Goal: Transaction & Acquisition: Book appointment/travel/reservation

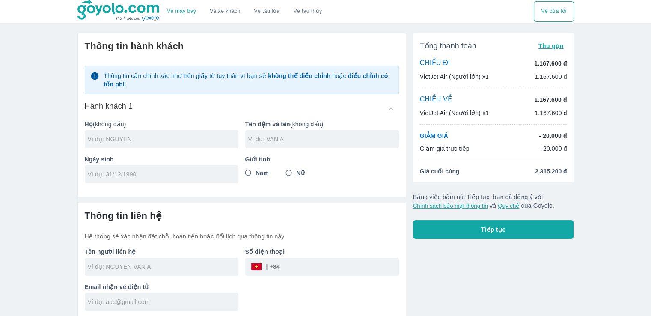
click at [108, 16] on img at bounding box center [119, 10] width 83 height 21
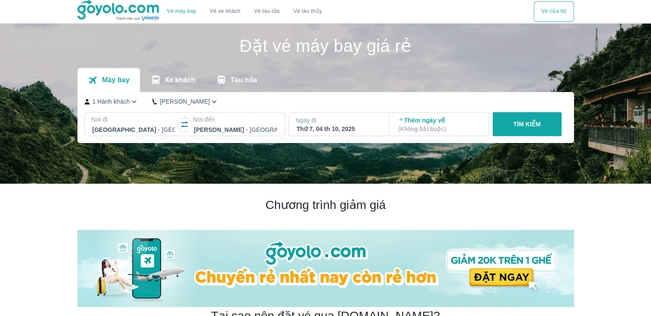
click at [430, 124] on p "Thêm ngày về ( Không bắt buộc )" at bounding box center [439, 124] width 83 height 17
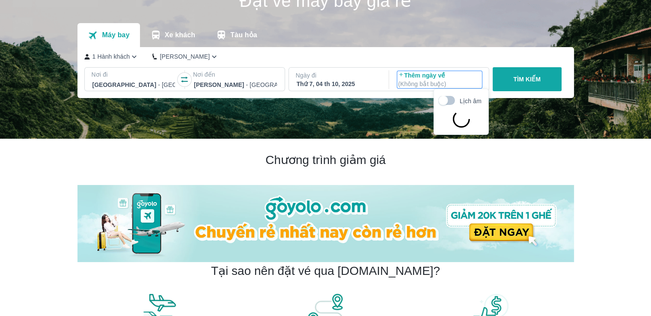
scroll to position [49, 0]
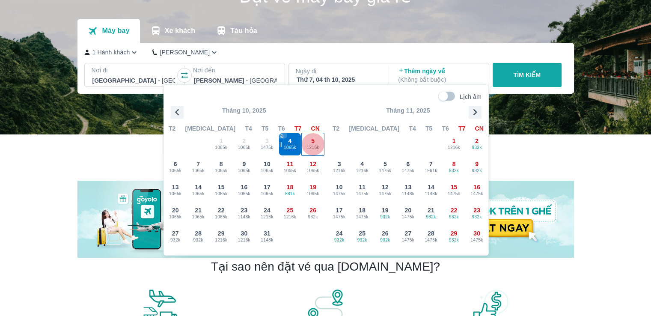
click at [319, 141] on div "5 1216k" at bounding box center [313, 144] width 22 height 22
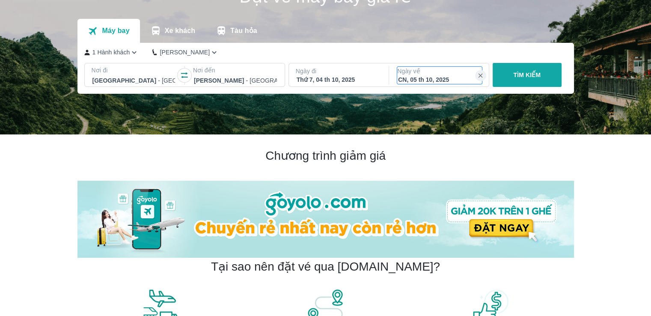
click at [451, 78] on div "CN, 05 th 10, 2025" at bounding box center [439, 79] width 83 height 9
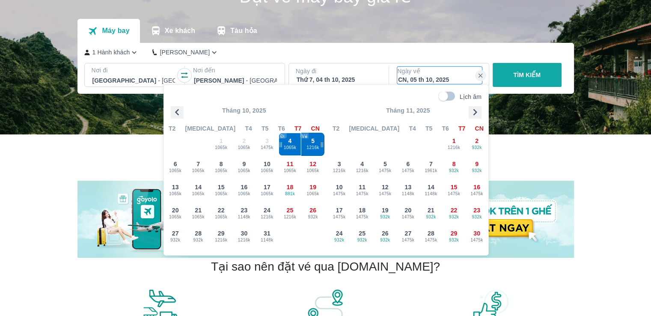
click at [308, 150] on span "1216k" at bounding box center [313, 147] width 22 height 7
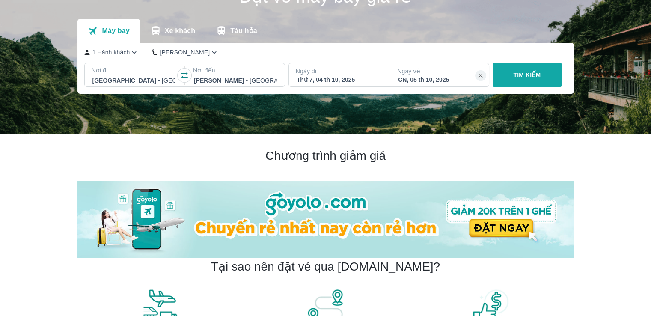
click at [447, 76] on div "CN, 05 th 10, 2025" at bounding box center [439, 79] width 83 height 9
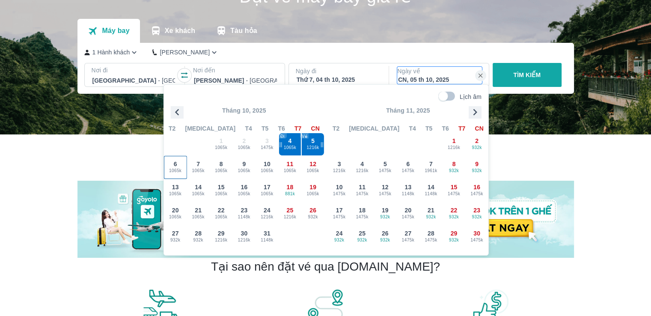
click at [182, 167] on span "1065k" at bounding box center [175, 170] width 22 height 7
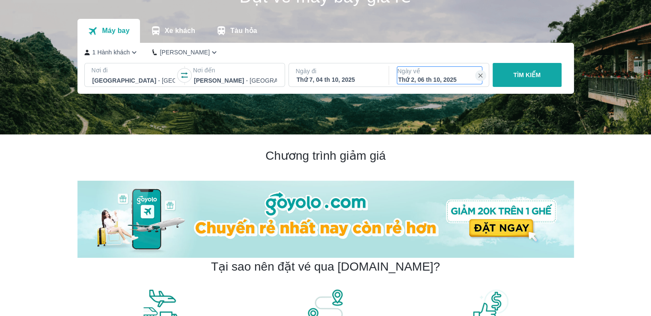
click at [444, 75] on p "Ngày về" at bounding box center [439, 71] width 85 height 9
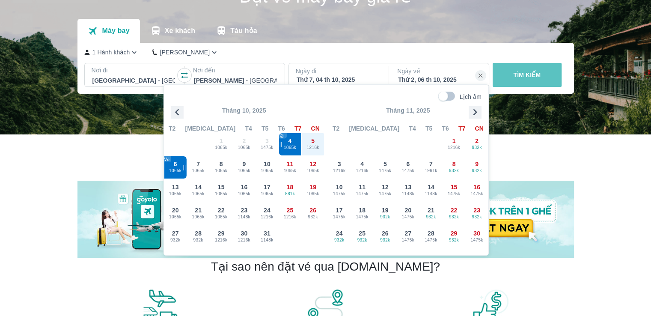
click at [526, 80] on button "TÌM KIẾM" at bounding box center [527, 75] width 69 height 24
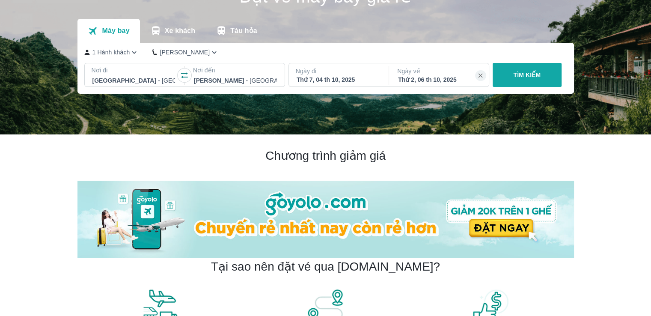
click at [537, 76] on p "TÌM KIẾM" at bounding box center [526, 75] width 27 height 9
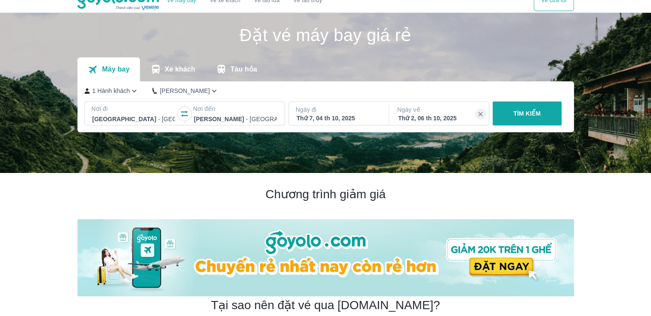
scroll to position [0, 0]
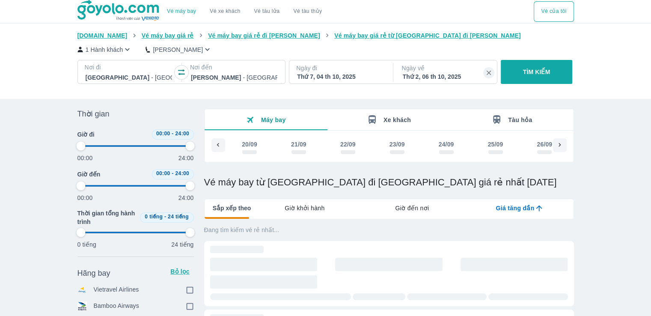
scroll to position [0, 444]
type input "97.9166666666667"
checkbox input "true"
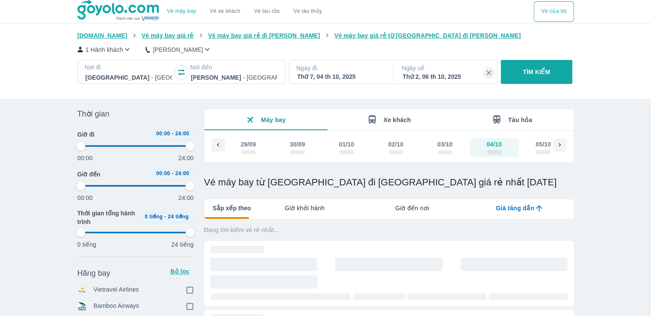
checkbox input "true"
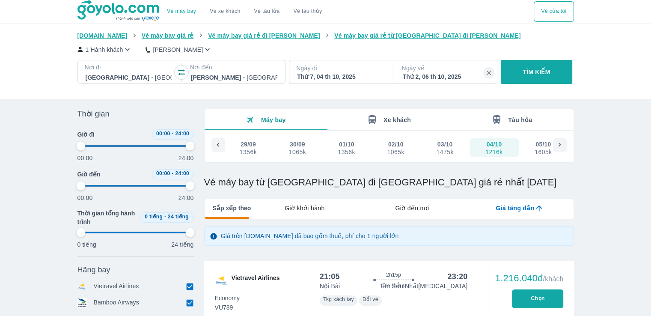
type input "97.9166666666667"
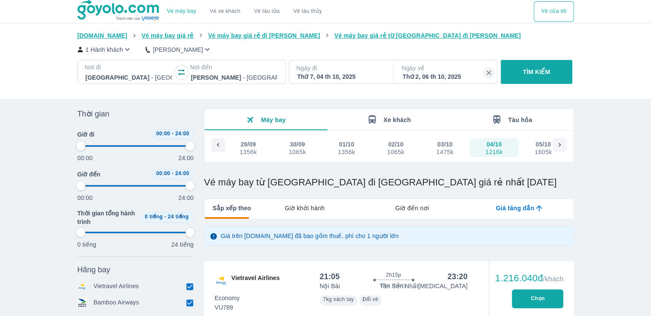
type input "97.9166666666667"
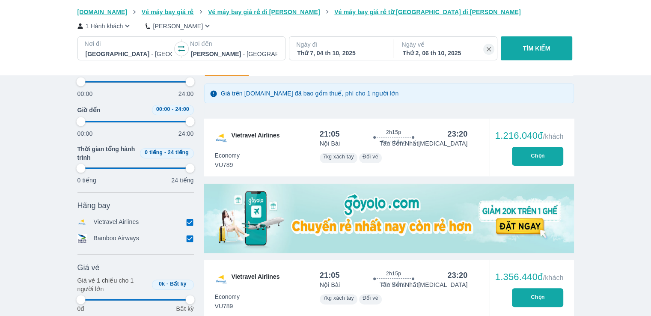
type input "97.9166666666667"
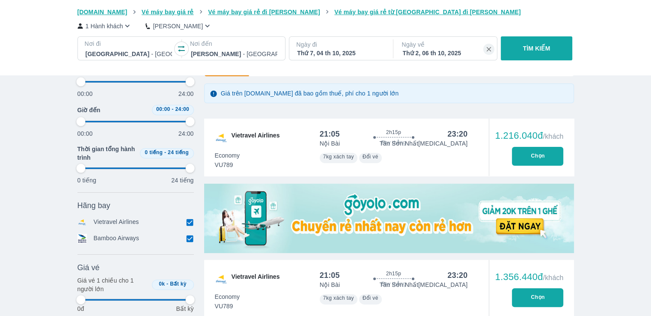
type input "97.9166666666667"
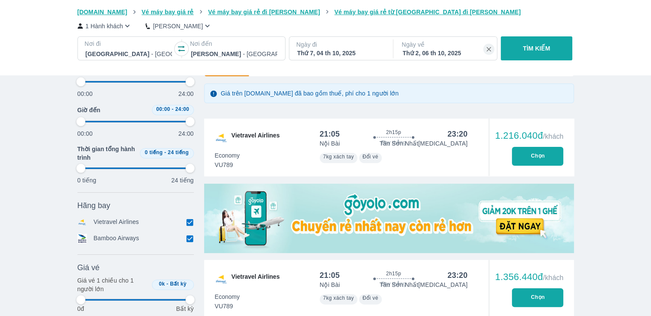
type input "97.9166666666667"
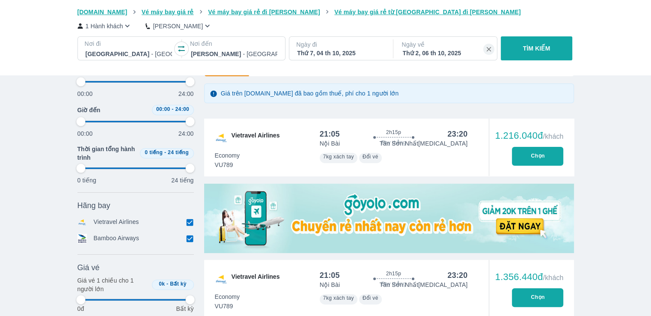
type input "97.9166666666667"
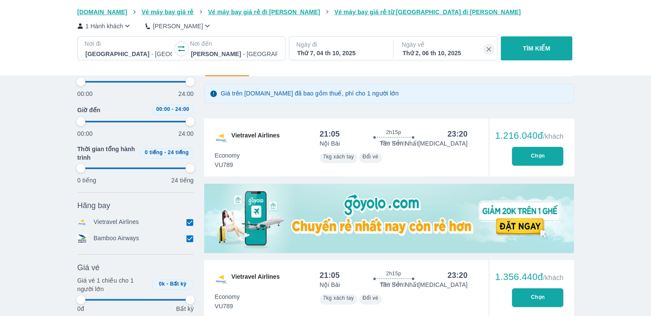
type input "97.9166666666667"
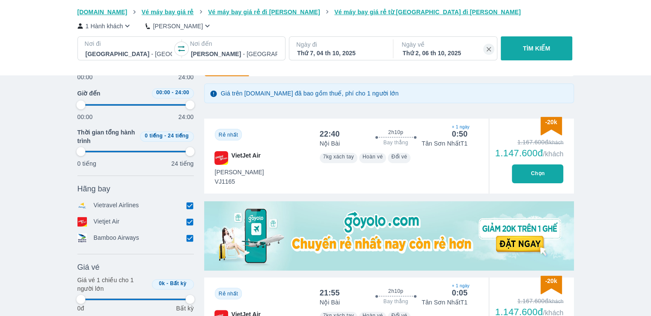
type input "97.9166666666667"
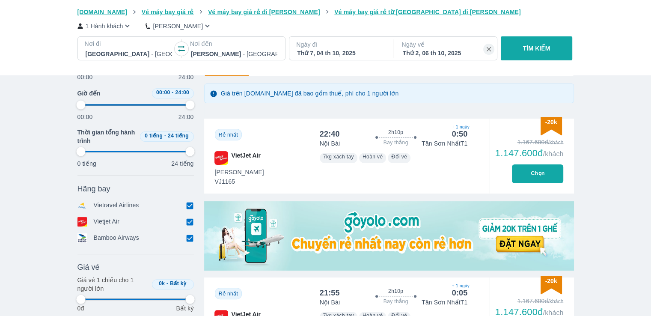
type input "97.9166666666667"
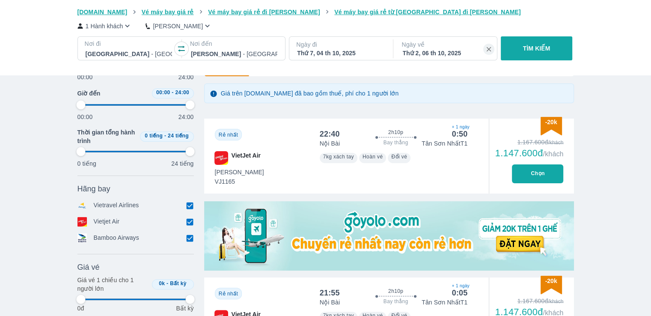
type input "97.9166666666667"
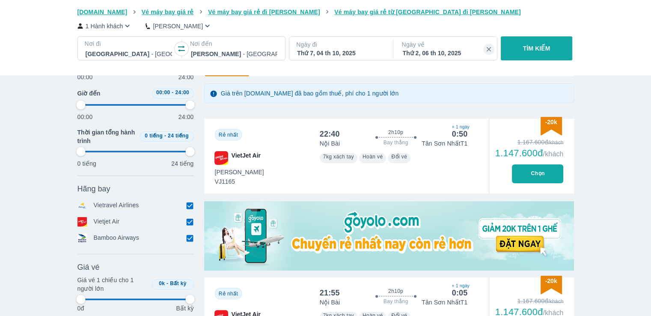
scroll to position [0, 0]
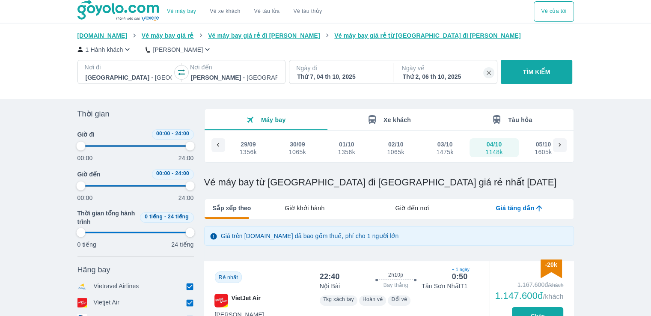
type input "97.9166666666667"
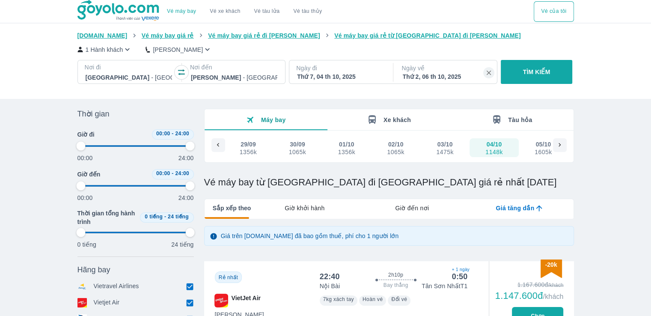
type input "97.9166666666667"
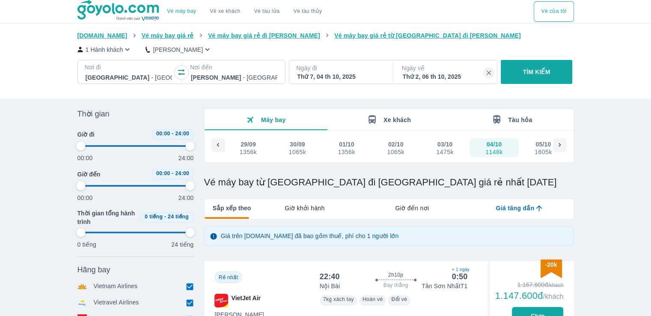
type input "97.9166666666667"
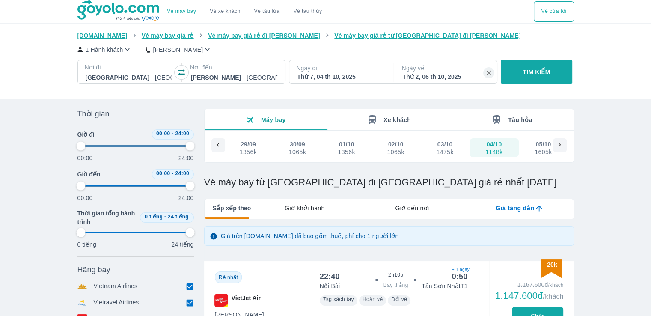
type input "97.9166666666667"
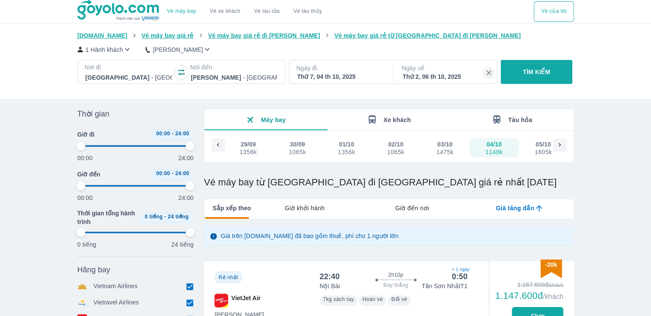
type input "97.9166666666667"
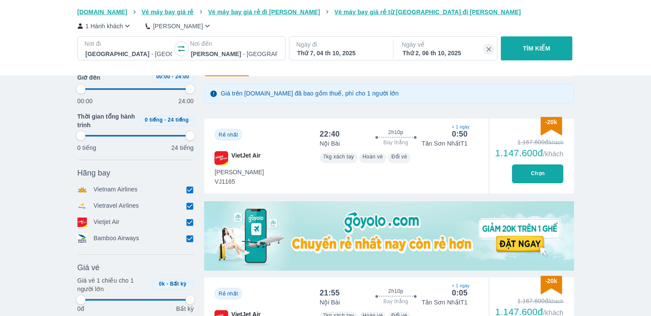
type input "97.9166666666667"
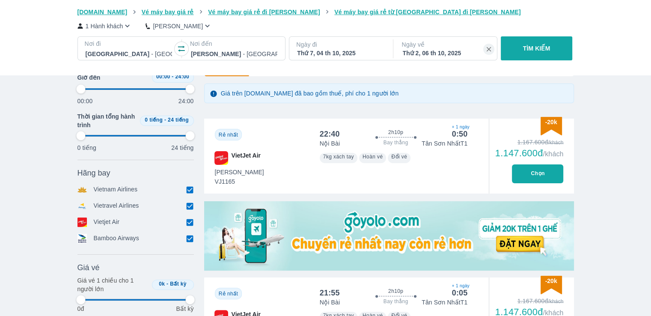
type input "97.9166666666667"
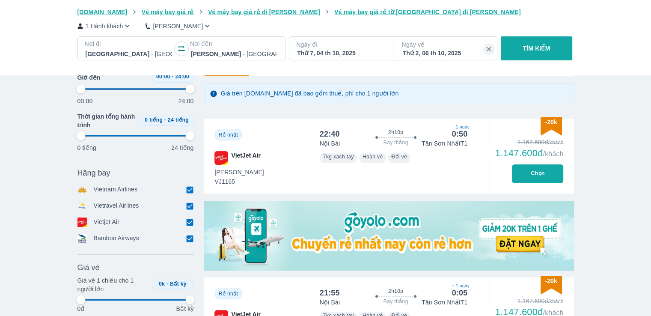
type input "97.9166666666667"
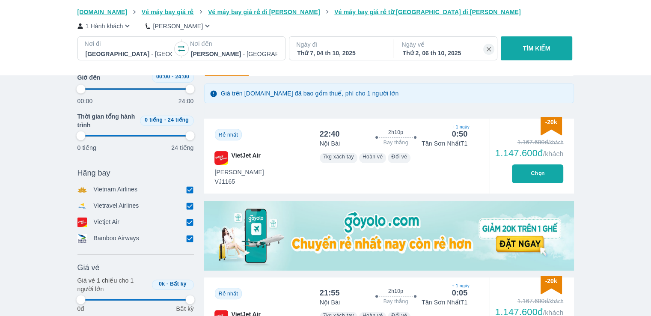
type input "97.9166666666667"
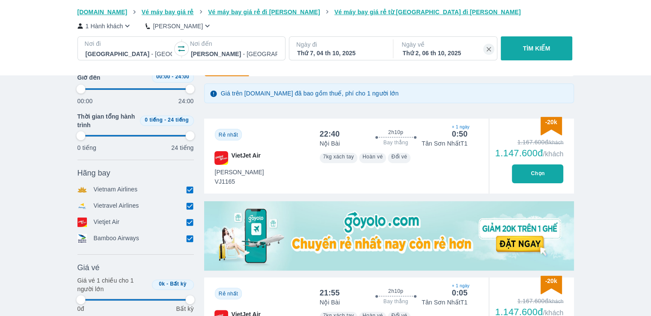
type input "97.9166666666667"
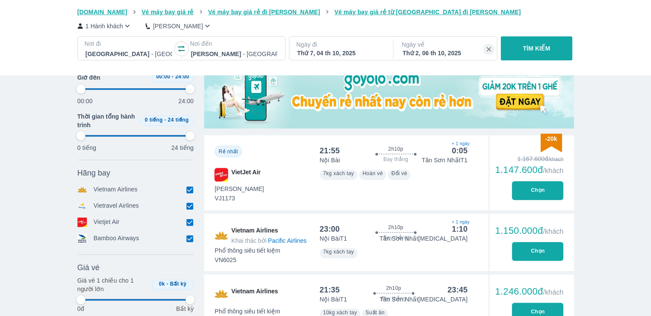
scroll to position [285, 0]
type input "97.9166666666667"
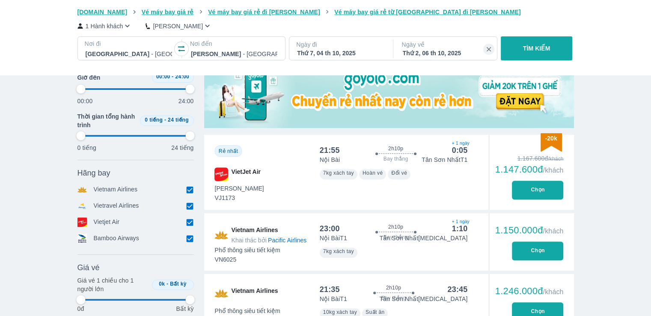
type input "97.9166666666667"
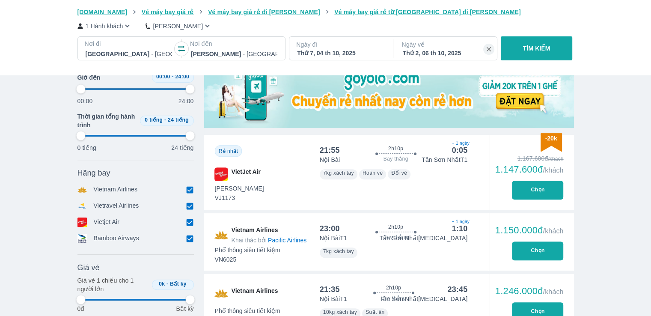
type input "97.9166666666667"
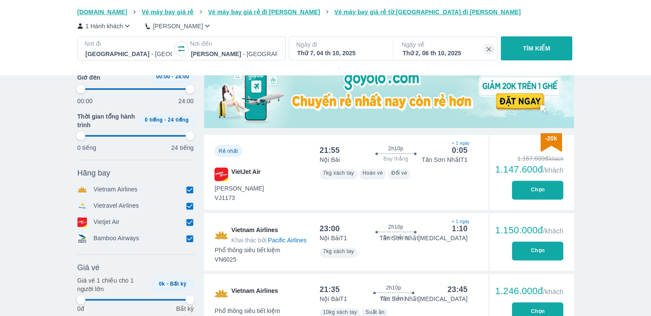
type input "97.9166666666667"
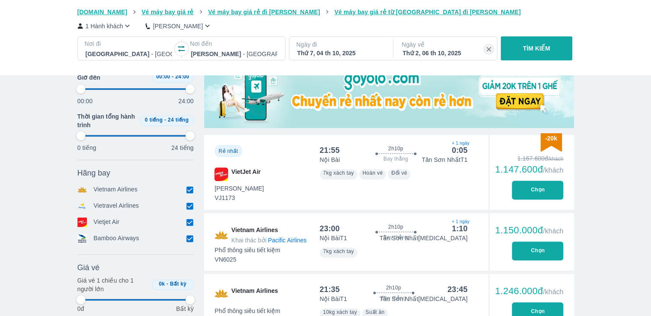
type input "97.9166666666667"
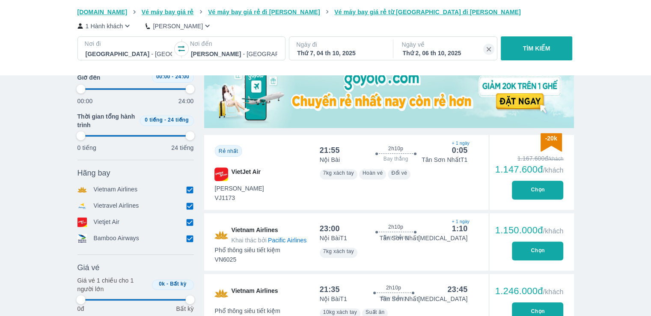
type input "97.9166666666667"
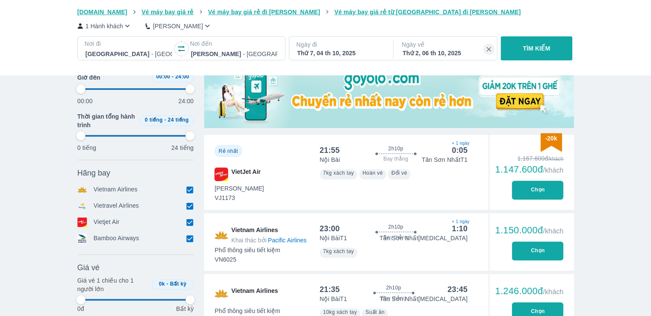
type input "97.9166666666667"
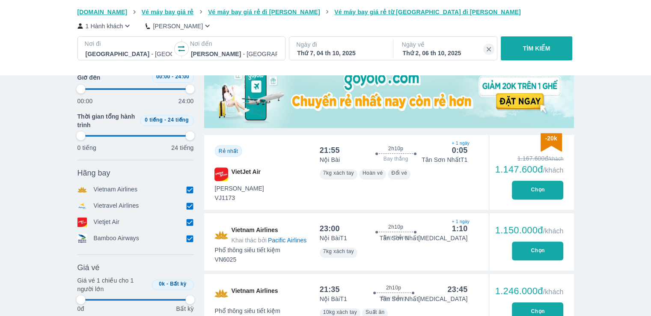
type input "97.9166666666667"
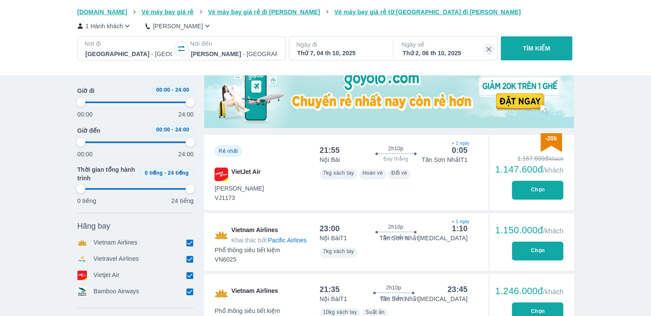
click at [334, 228] on div "23:00" at bounding box center [330, 229] width 20 height 10
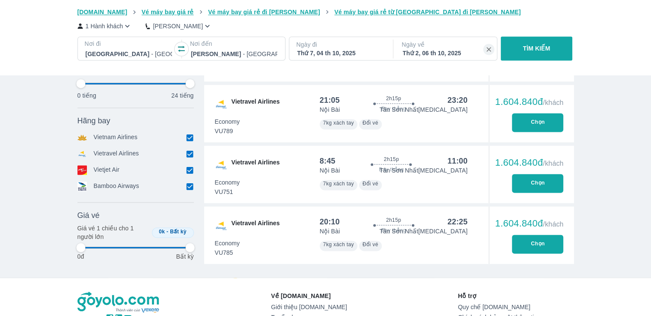
type input "97.9166666666667"
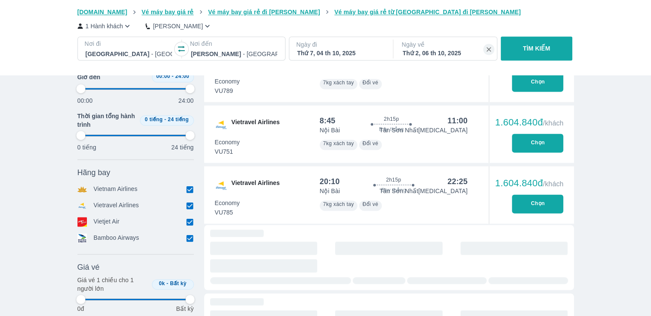
type input "97.9166666666667"
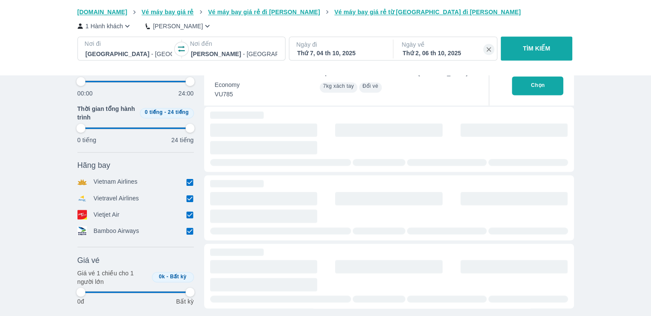
scroll to position [1301, 0]
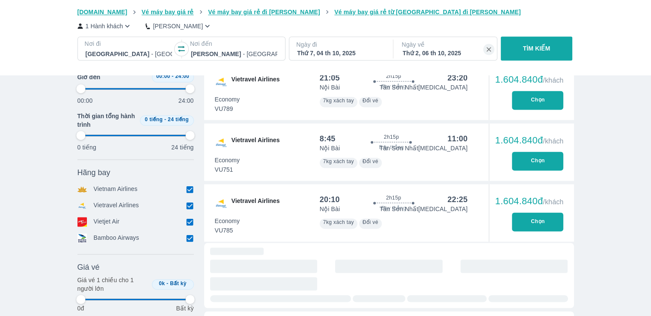
type input "97.9166666666667"
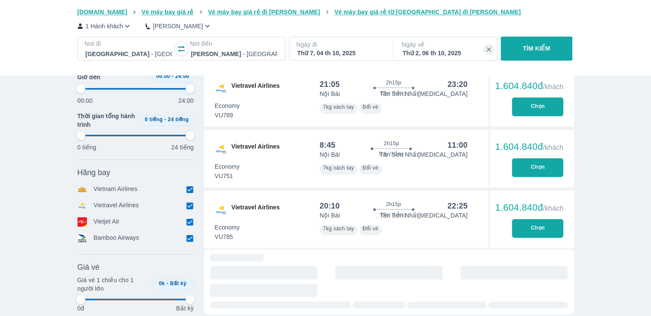
type input "97.9166666666667"
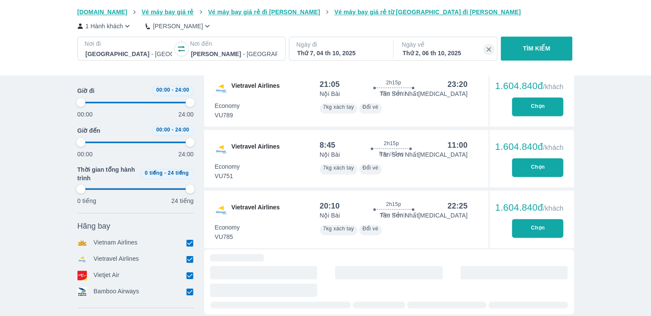
type input "97.9166666666667"
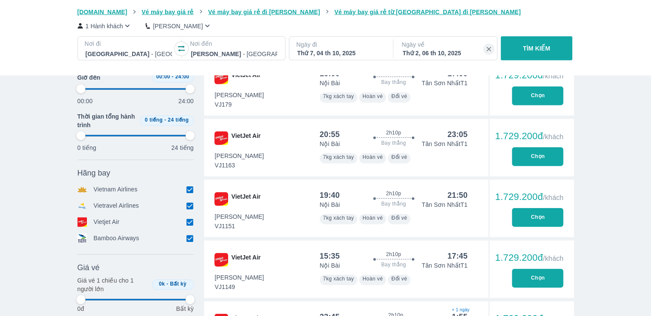
type input "97.9166666666667"
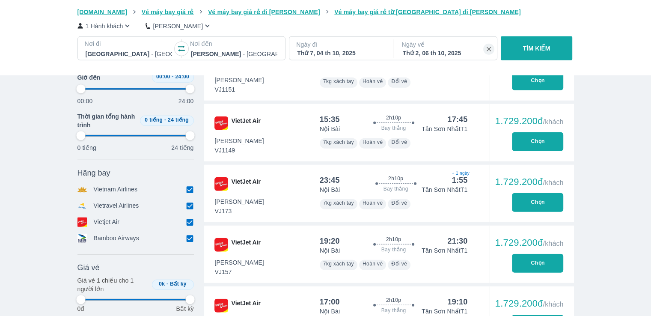
type input "97.9166666666667"
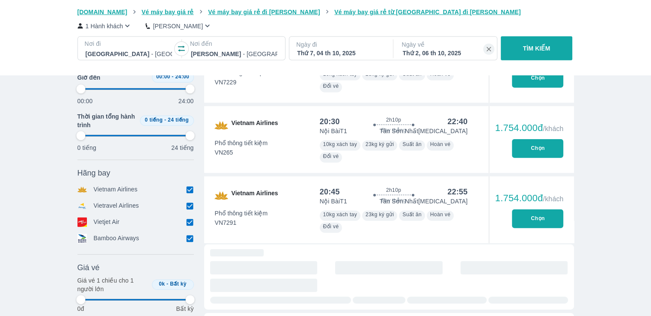
type input "97.9166666666667"
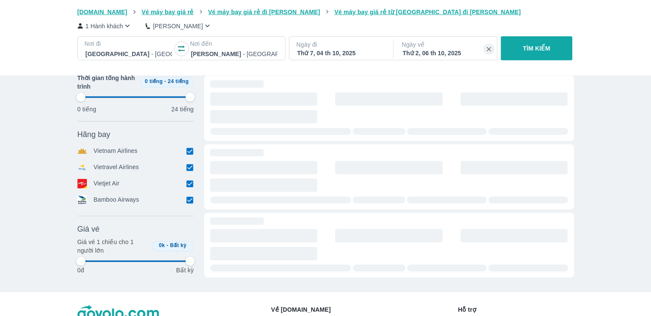
type input "97.9166666666667"
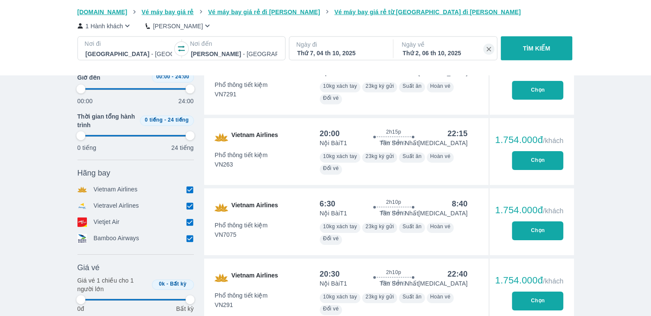
type input "97.9166666666667"
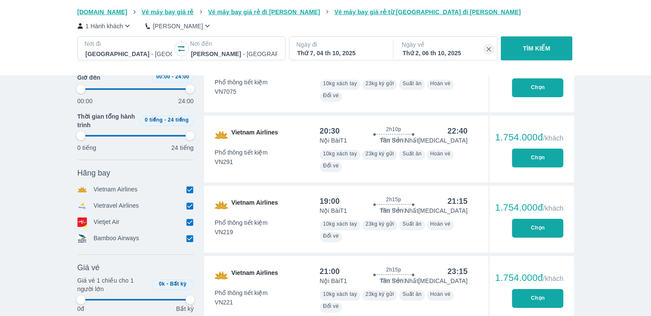
type input "97.9166666666667"
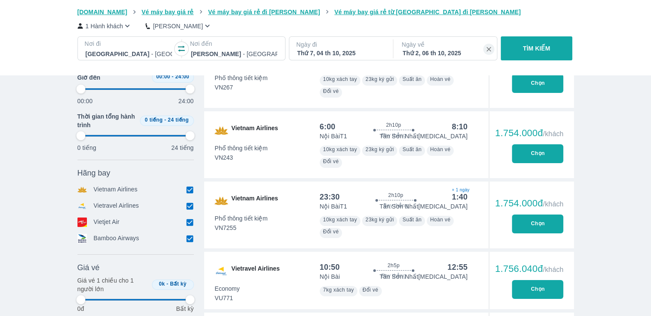
type input "97.9166666666667"
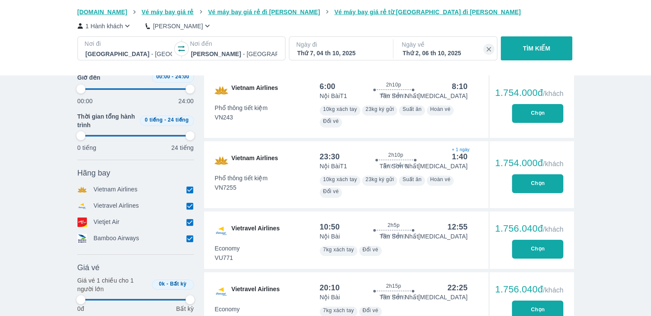
type input "97.9166666666667"
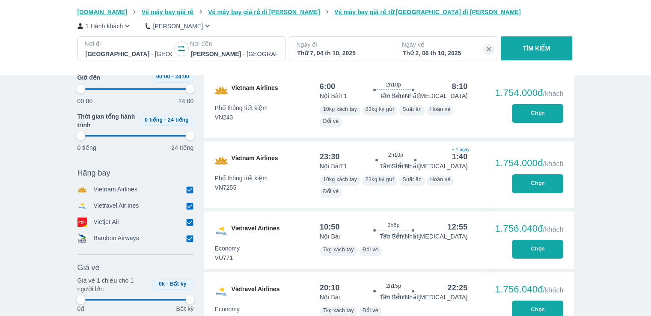
type input "97.9166666666667"
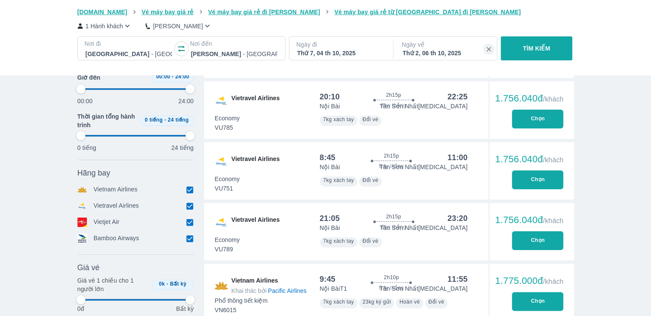
type input "97.9166666666667"
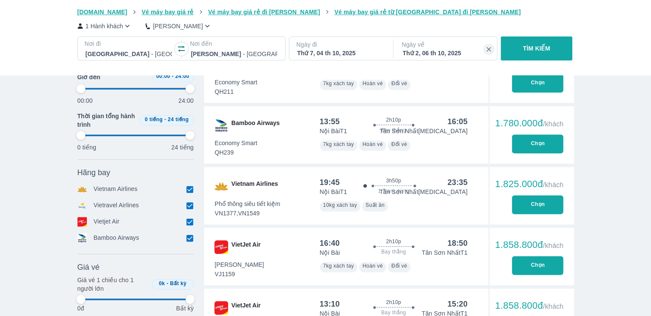
scroll to position [3871, 0]
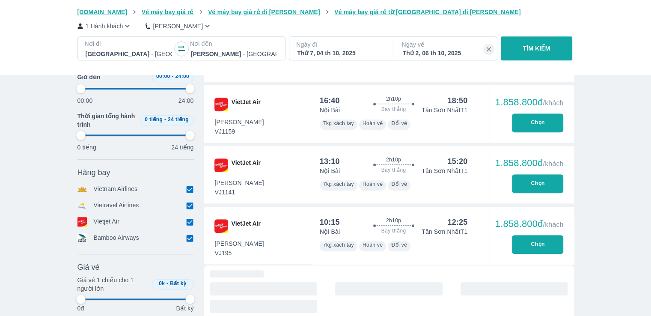
type input "97.9166666666667"
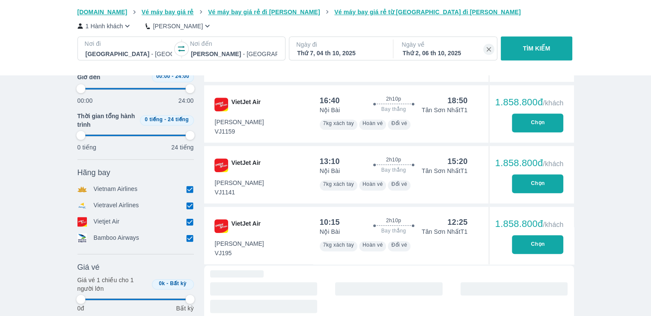
type input "97.9166666666667"
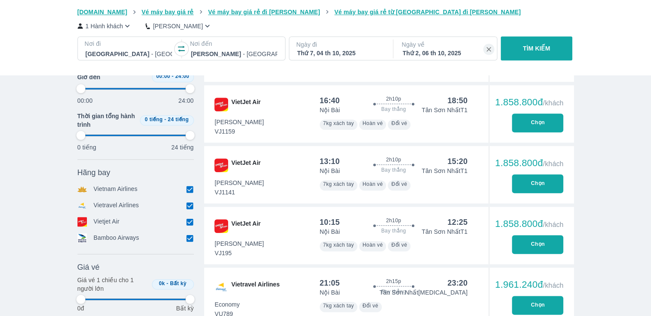
type input "97.9166666666667"
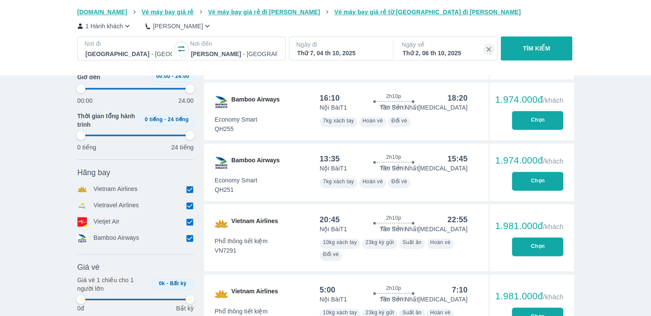
type input "97.9166666666667"
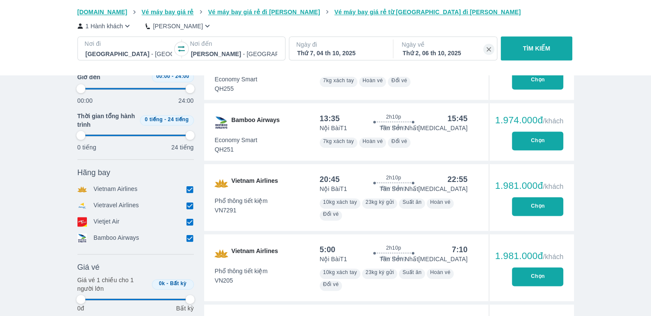
type input "97.9166666666667"
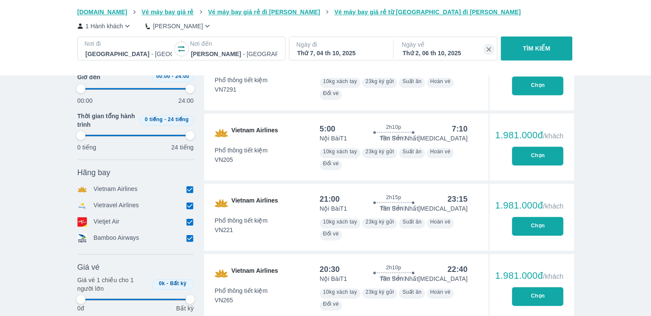
type input "97.9166666666667"
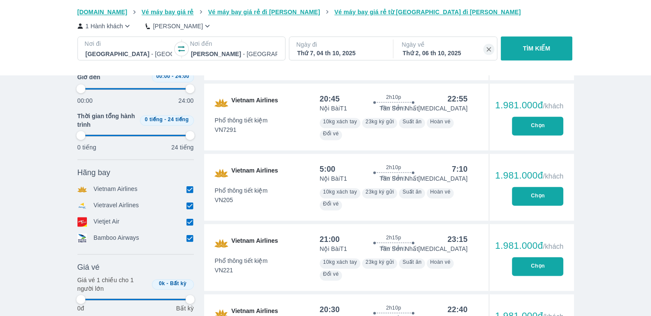
type input "97.9166666666667"
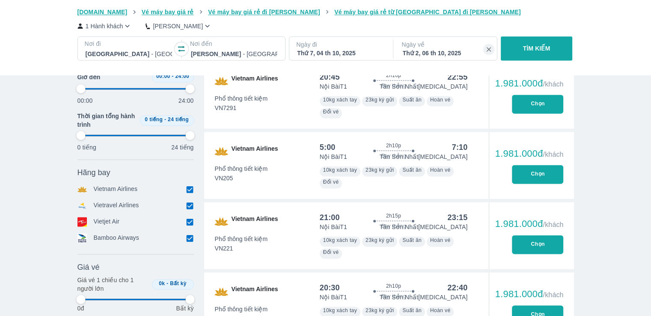
scroll to position [4299, 0]
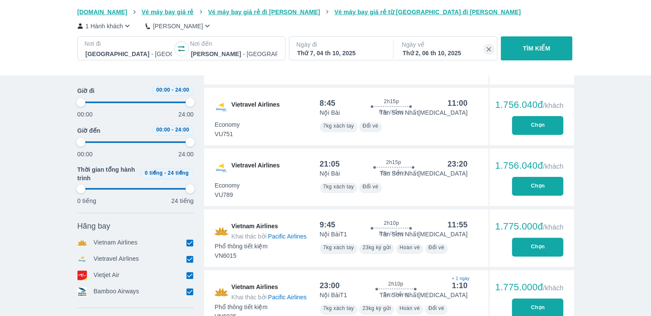
type input "97.9166666666667"
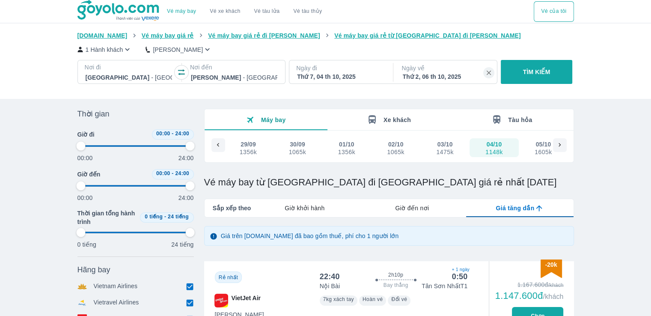
scroll to position [143, 0]
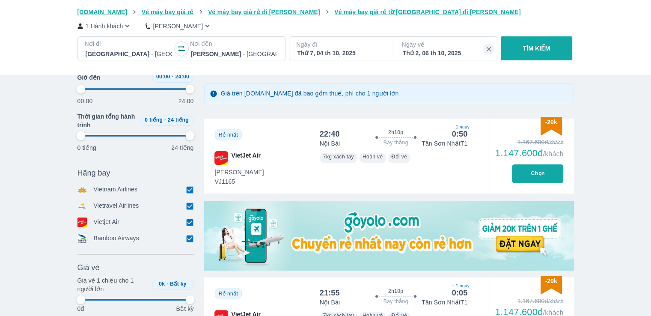
click at [346, 158] on span "7kg xách tay" at bounding box center [338, 157] width 31 height 6
click at [460, 129] on span "+ 1 ngày" at bounding box center [460, 127] width 16 height 7
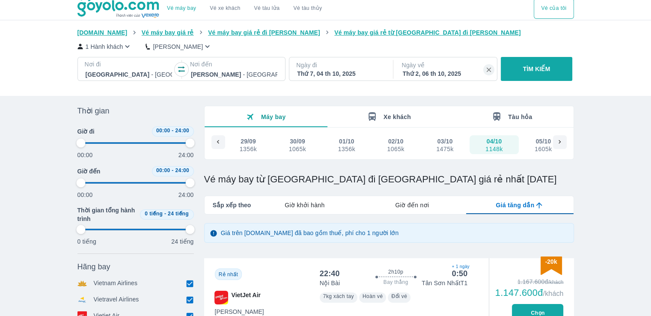
scroll to position [0, 0]
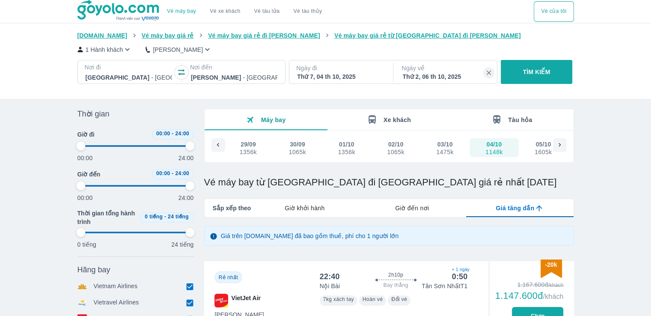
click at [325, 80] on div "Thứ 7, 04 th 10, 2025" at bounding box center [340, 76] width 87 height 9
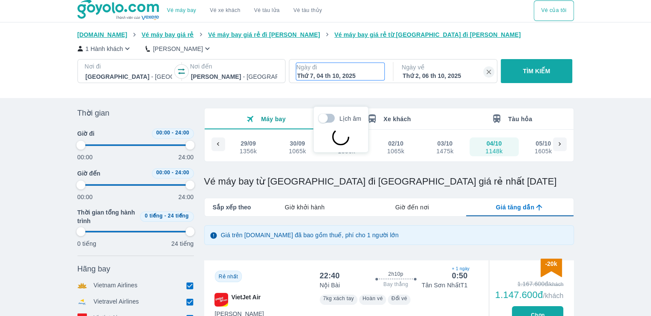
scroll to position [49, 0]
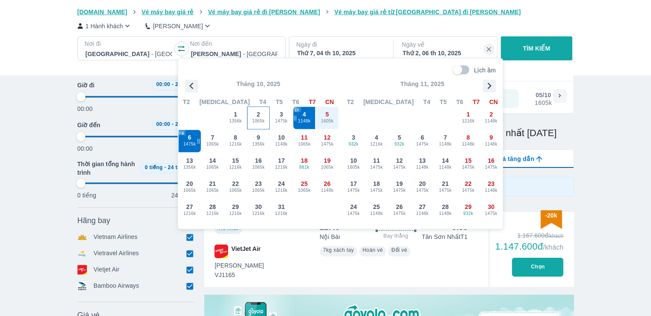
click at [257, 122] on span "1065k" at bounding box center [259, 121] width 22 height 7
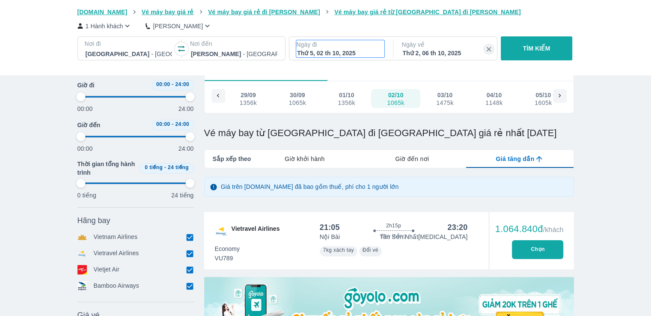
click at [347, 48] on p "Ngày đi" at bounding box center [340, 44] width 88 height 9
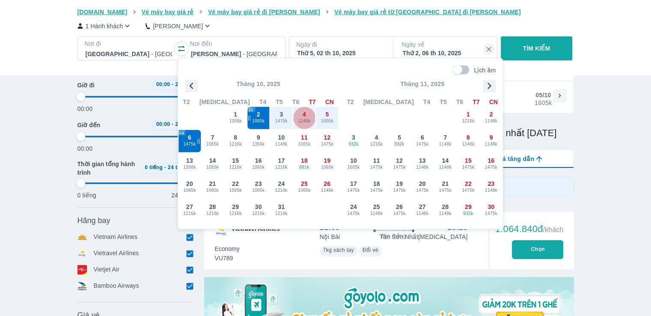
click at [311, 123] on span "1148k" at bounding box center [304, 121] width 22 height 7
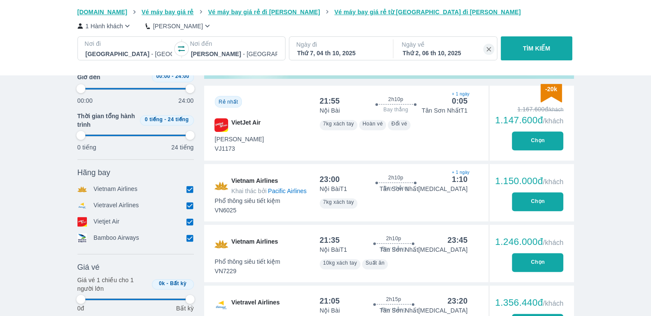
scroll to position [477, 0]
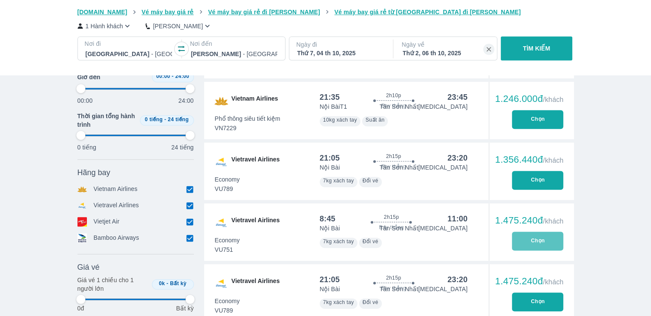
click at [543, 239] on button "Chọn" at bounding box center [537, 241] width 51 height 19
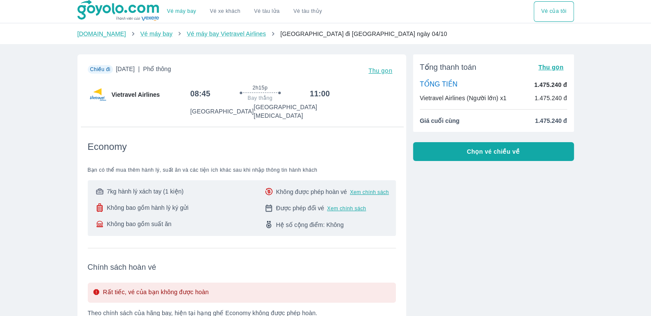
click at [487, 158] on button "Chọn vé chiều về" at bounding box center [493, 151] width 161 height 19
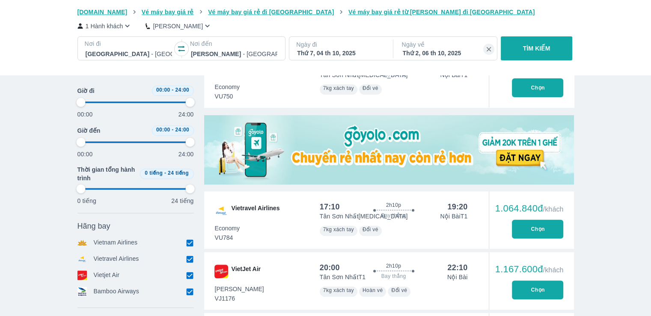
scroll to position [143, 0]
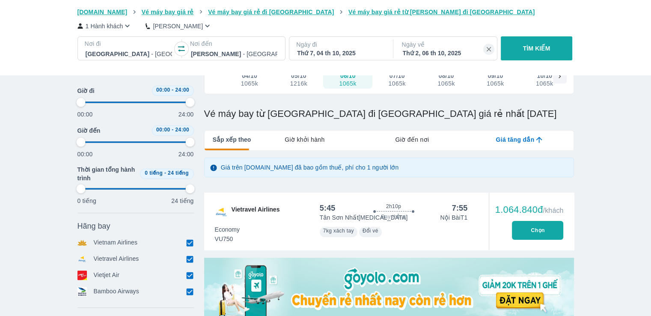
click at [436, 50] on div "Thứ 2, 06 th 10, 2025" at bounding box center [446, 53] width 87 height 9
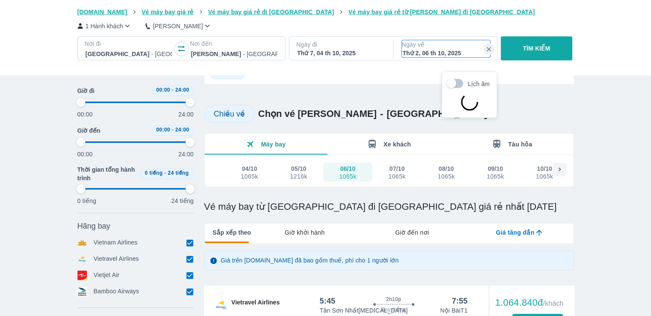
scroll to position [49, 0]
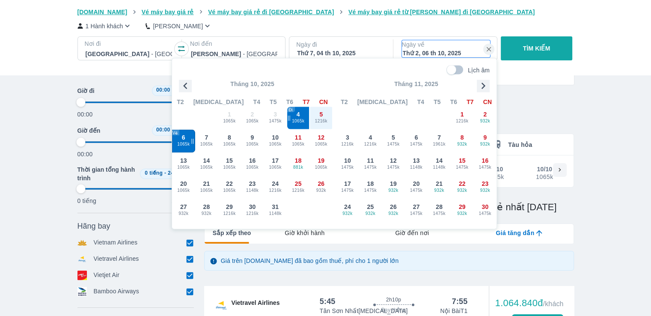
click at [184, 134] on span "6" at bounding box center [183, 137] width 3 height 9
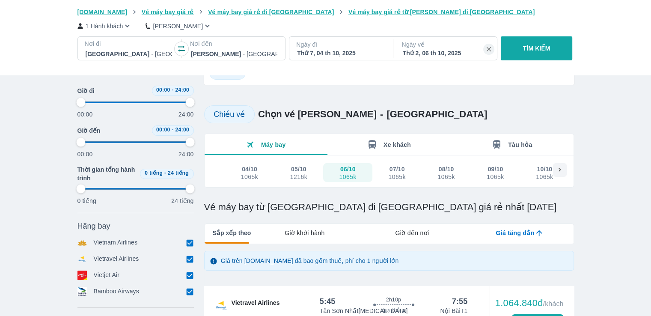
click at [454, 42] on p "Ngày về" at bounding box center [446, 44] width 88 height 9
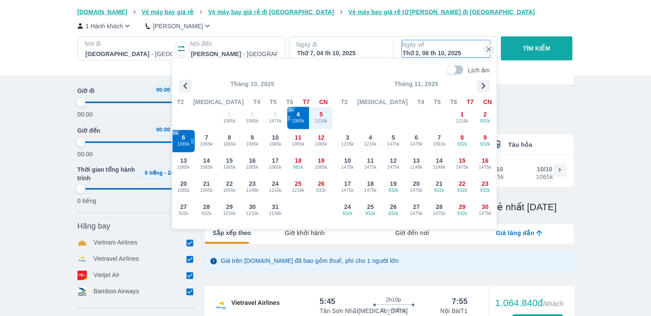
click at [316, 113] on div "5 1216k" at bounding box center [321, 118] width 22 height 22
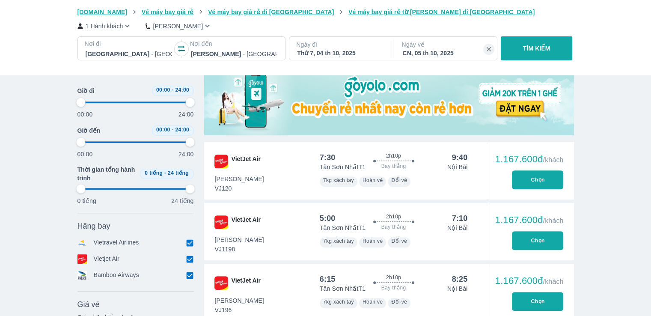
scroll to position [192, 0]
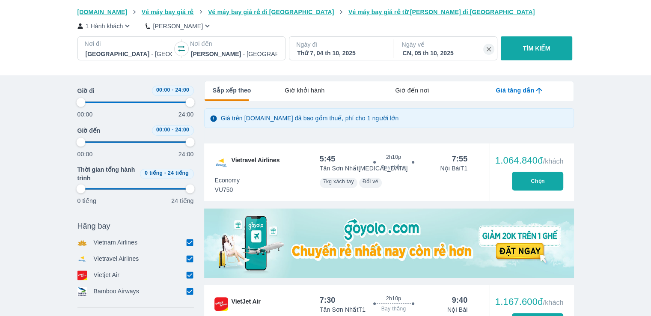
click at [421, 59] on div "Ngày về CN, 05 th 10, 2025" at bounding box center [446, 49] width 102 height 24
click at [420, 58] on div "Ngày về CN, 05 th 10, 2025" at bounding box center [446, 49] width 102 height 24
click at [420, 53] on div "CN, 05 th 10, 2025" at bounding box center [446, 53] width 87 height 9
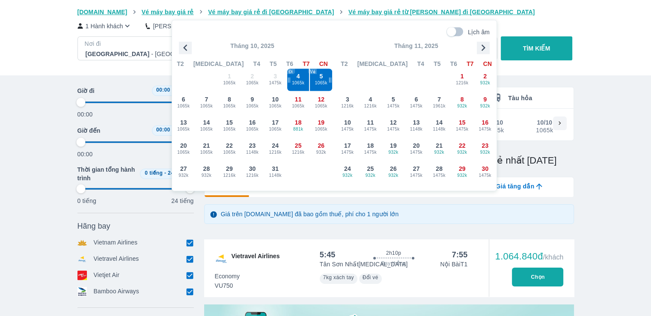
scroll to position [49, 0]
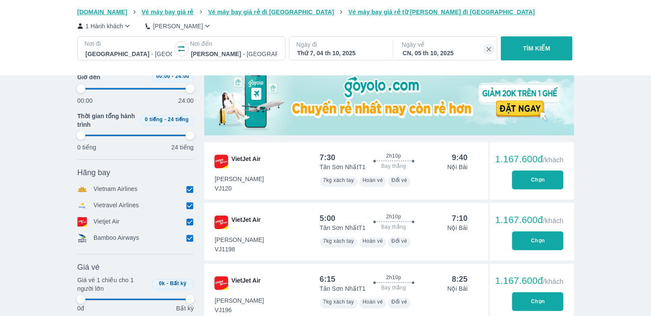
scroll to position [477, 0]
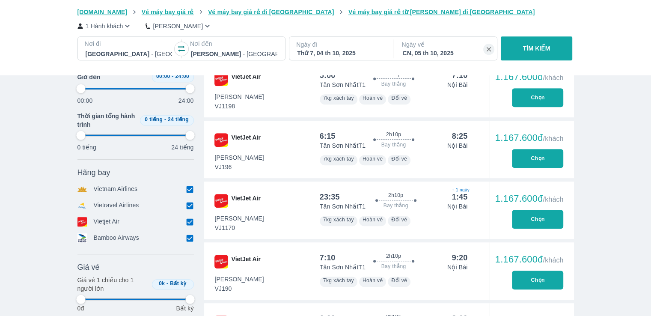
click at [539, 217] on button "Chọn" at bounding box center [537, 219] width 51 height 19
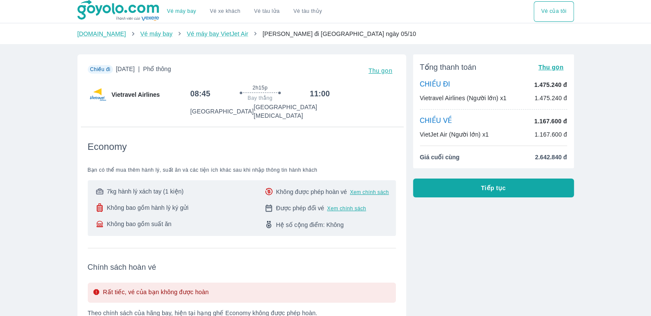
click at [95, 7] on img at bounding box center [119, 10] width 83 height 21
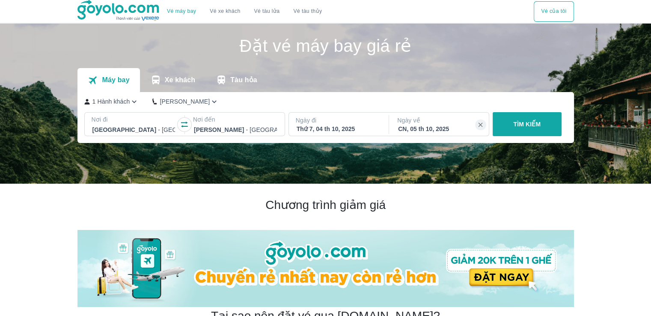
click at [120, 11] on img at bounding box center [119, 10] width 83 height 21
click at [171, 105] on p "[PERSON_NAME]" at bounding box center [185, 101] width 50 height 9
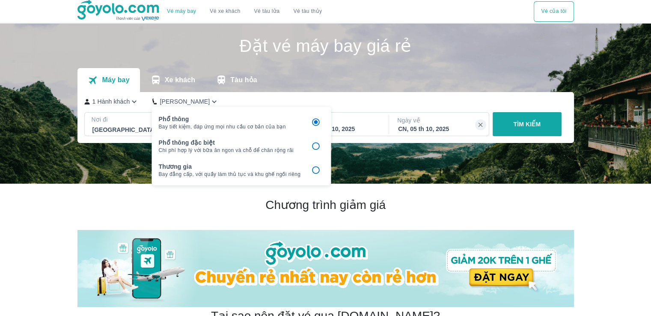
click at [171, 105] on p "[PERSON_NAME]" at bounding box center [185, 101] width 50 height 9
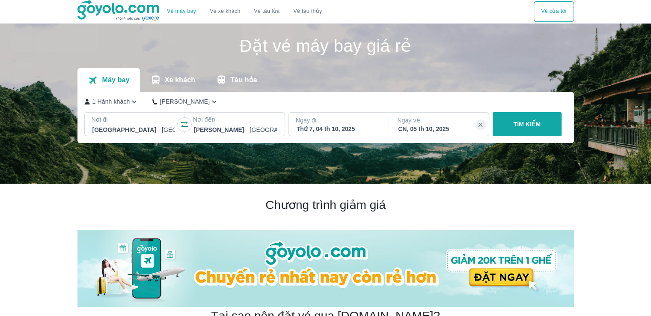
click at [521, 122] on p "TÌM KIẾM" at bounding box center [526, 124] width 27 height 9
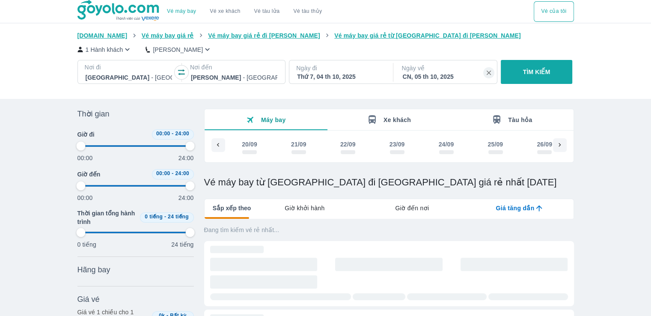
scroll to position [0, 444]
type input "97.9166666666667"
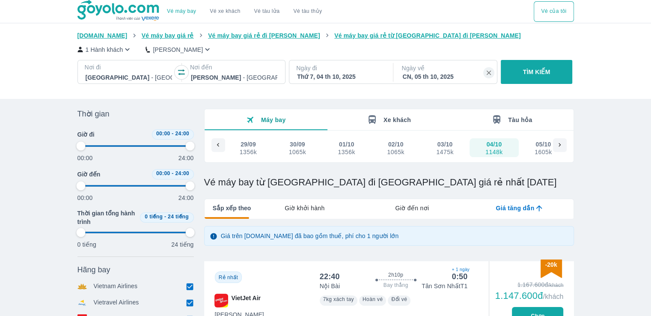
type input "97.9166666666667"
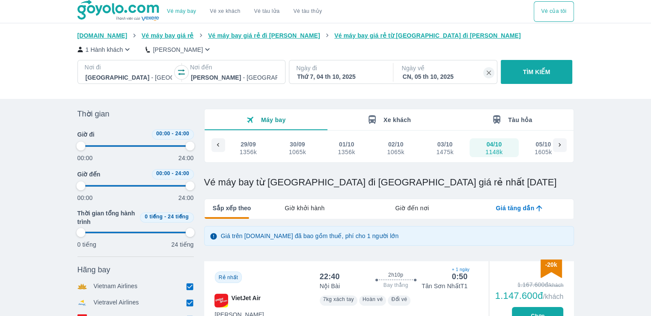
type input "97.9166666666667"
click at [93, 20] on img at bounding box center [119, 10] width 83 height 21
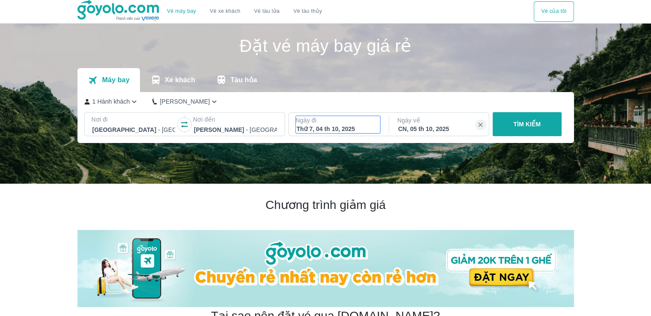
click at [343, 127] on div "Thứ 7, 04 th 10, 2025" at bounding box center [338, 129] width 83 height 9
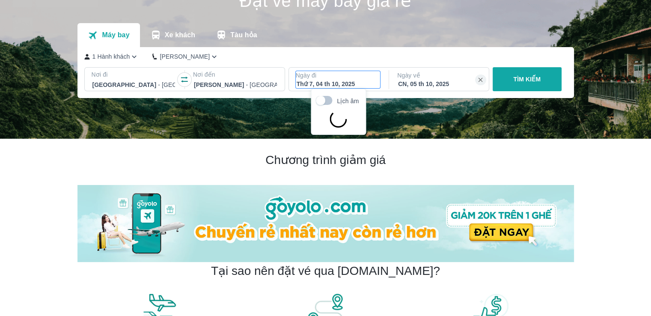
scroll to position [49, 0]
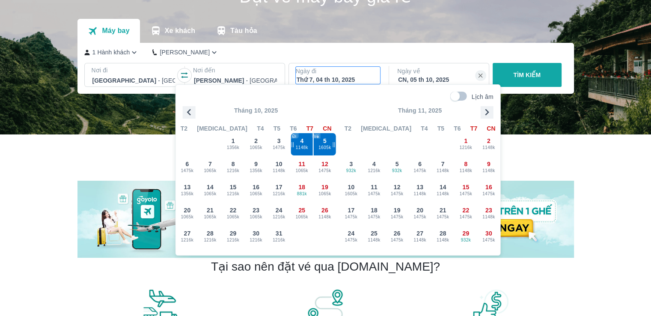
click at [190, 113] on icon "button" at bounding box center [189, 112] width 13 height 13
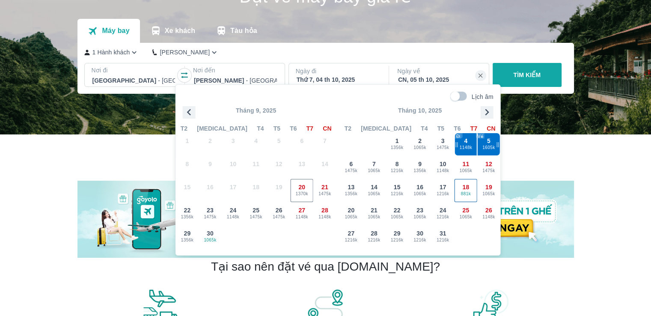
click at [466, 197] on span "881k" at bounding box center [466, 194] width 22 height 7
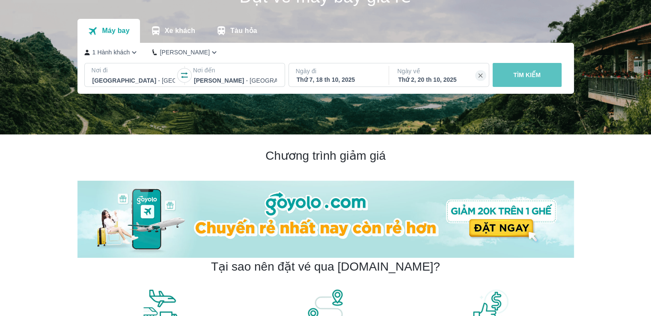
click at [514, 76] on p "TÌM KIẾM" at bounding box center [526, 75] width 27 height 9
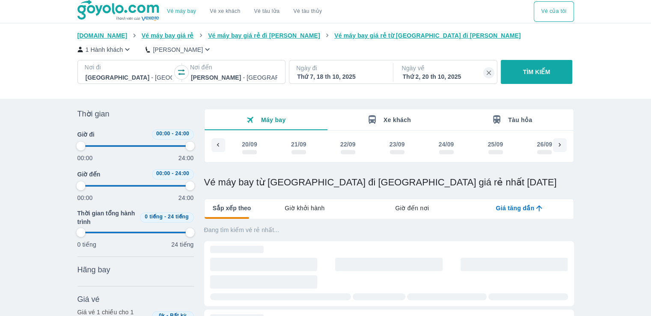
scroll to position [0, 1191]
type input "97.9166666666667"
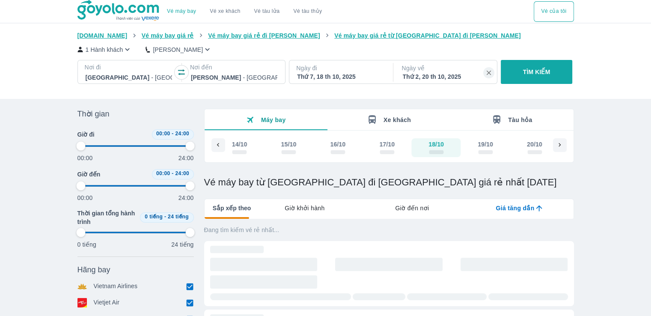
type input "97.9166666666667"
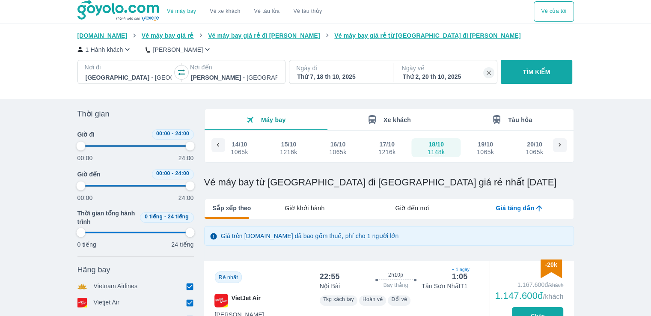
type input "97.9166666666667"
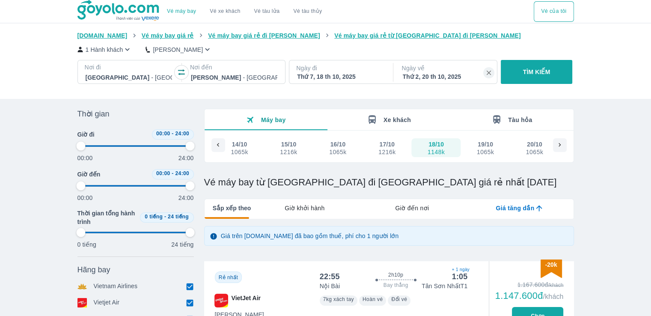
type input "97.9166666666667"
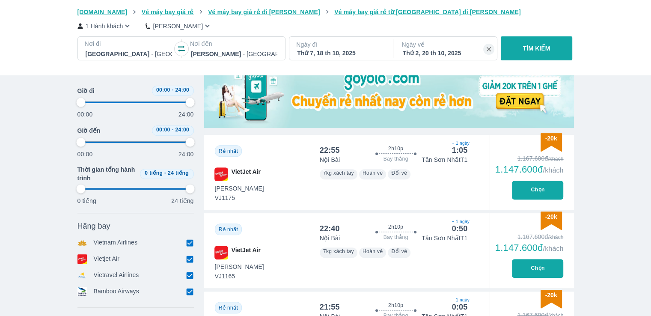
scroll to position [0, 0]
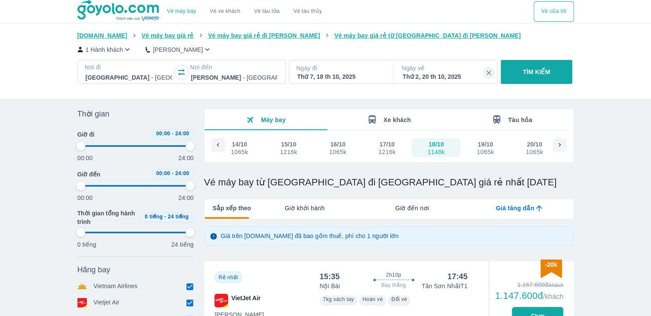
type input "97.9166666666667"
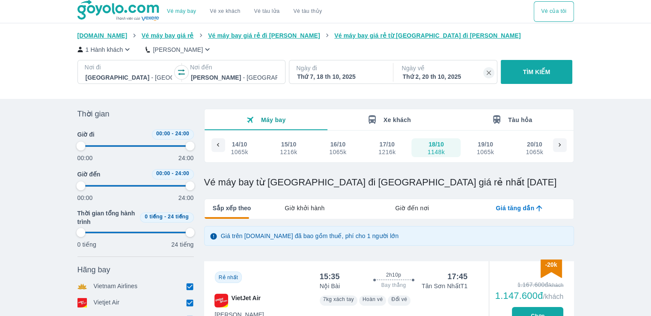
type input "97.9166666666667"
click at [337, 78] on div "Thứ 7, 18 th 10, 2025" at bounding box center [340, 76] width 87 height 9
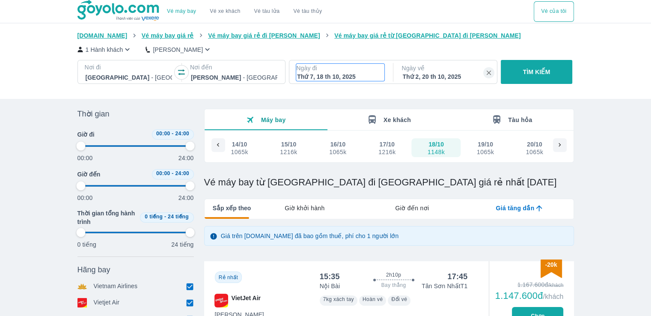
type input "97.9166666666667"
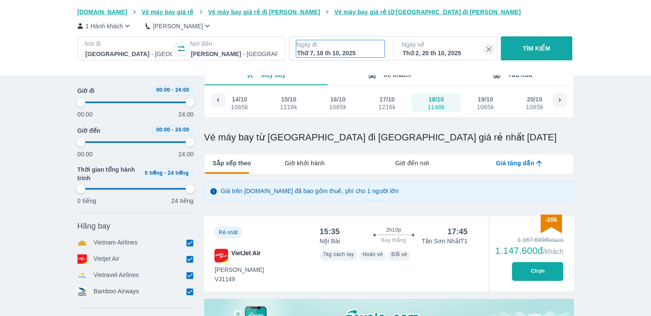
type input "97.9166666666667"
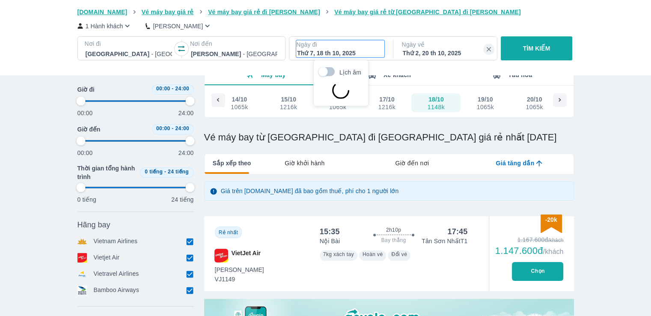
scroll to position [49, 0]
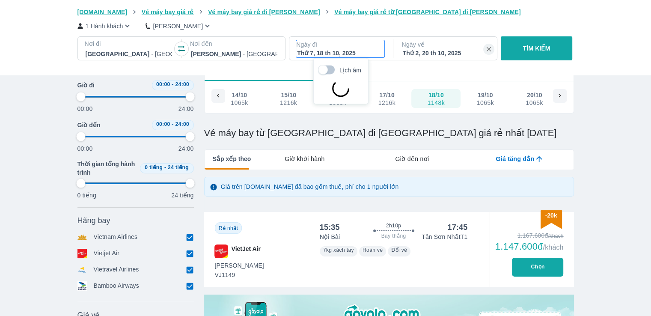
type input "97.9166666666667"
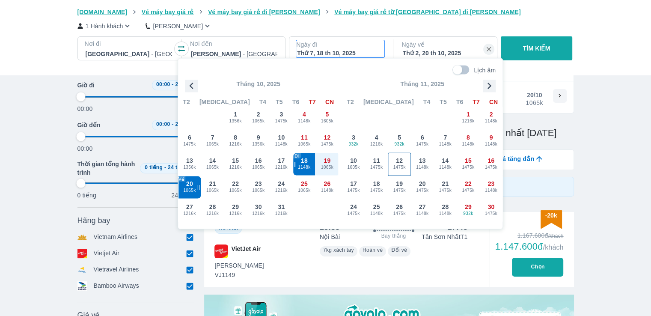
type input "97.9166666666667"
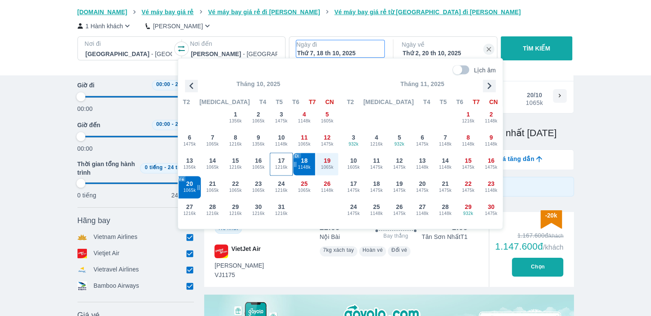
type input "97.9166666666667"
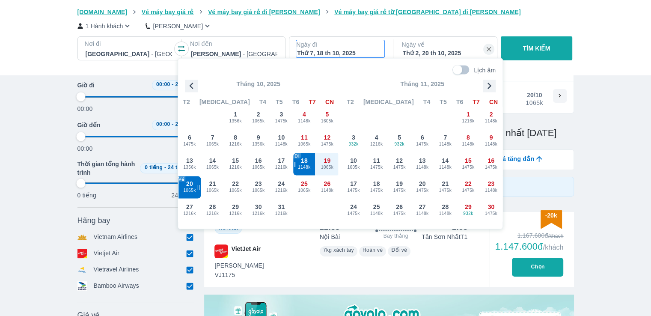
type input "97.9166666666667"
click at [192, 90] on icon "button" at bounding box center [191, 85] width 13 height 13
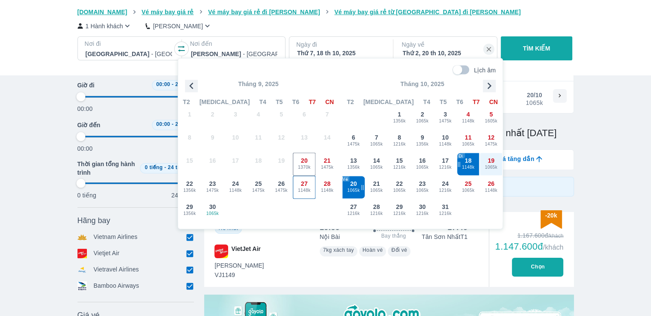
type input "97.9166666666667"
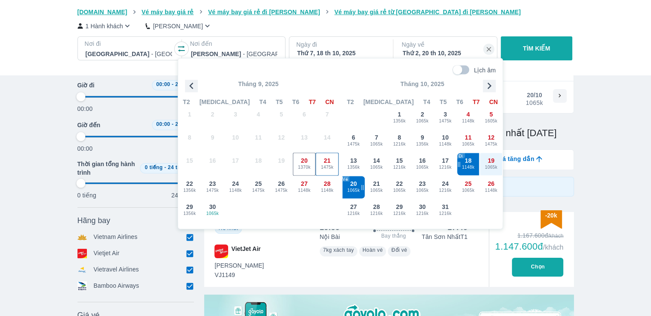
type input "97.9166666666667"
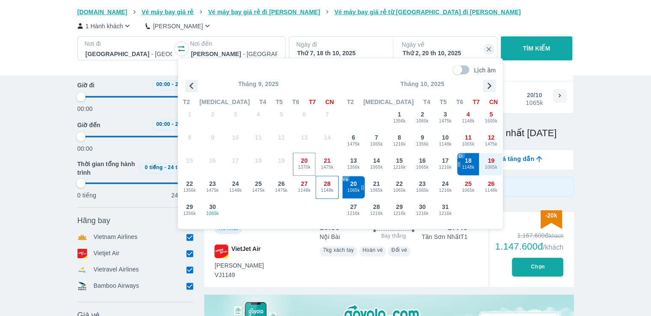
type input "97.9166666666667"
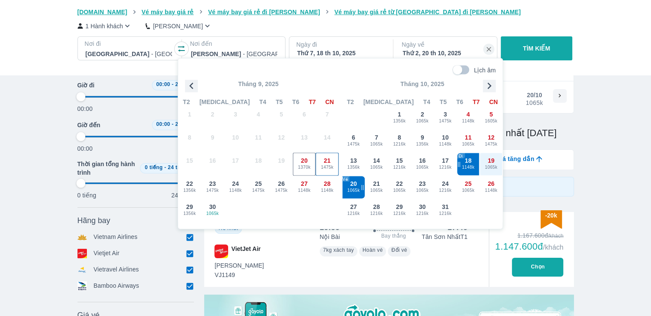
type input "97.9166666666667"
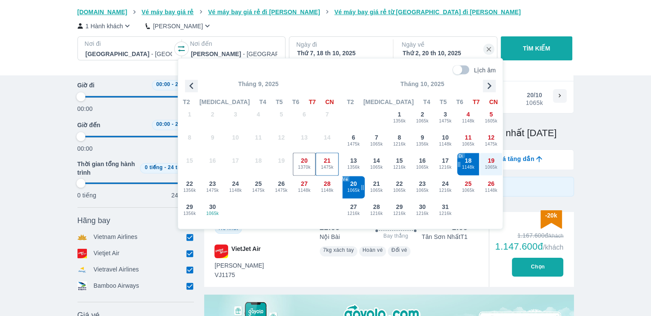
type input "97.9166666666667"
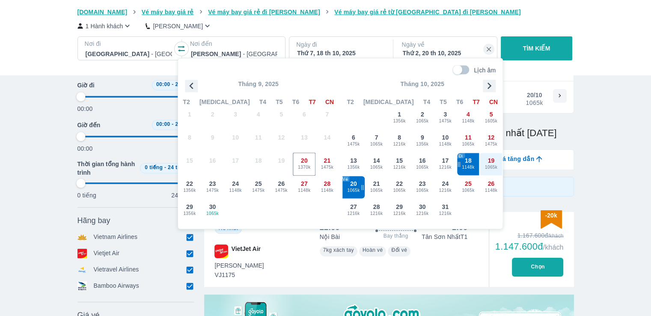
type input "97.9166666666667"
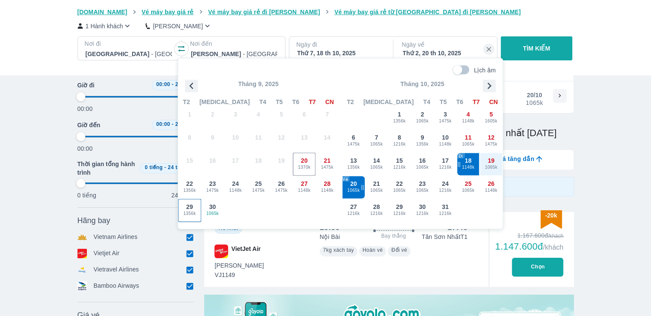
type input "97.9166666666667"
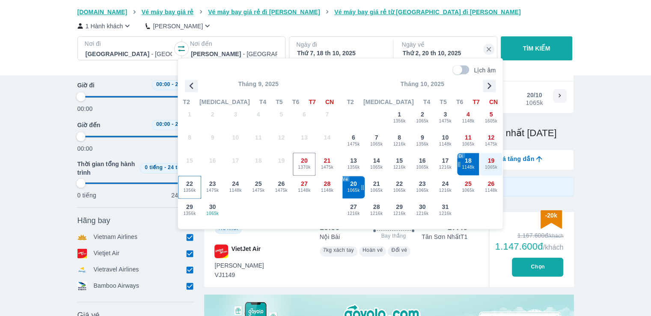
type input "97.9166666666667"
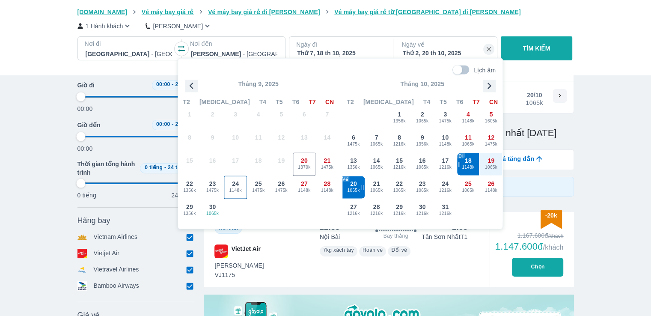
type input "97.9166666666667"
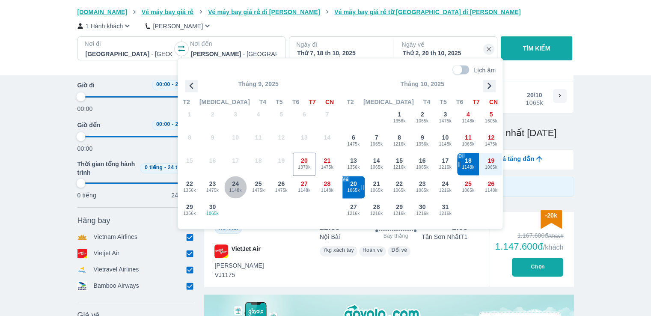
click at [225, 192] on span "1148k" at bounding box center [235, 190] width 22 height 7
type input "97.9166666666667"
checkbox input "false"
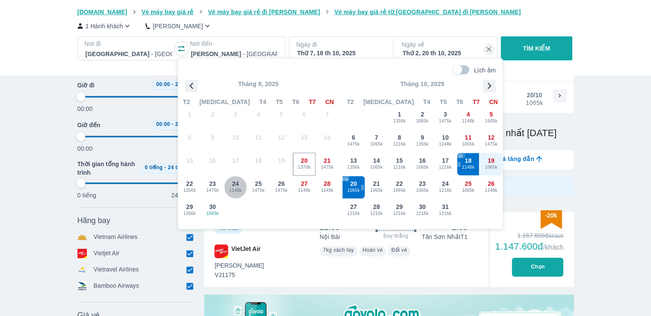
checkbox input "false"
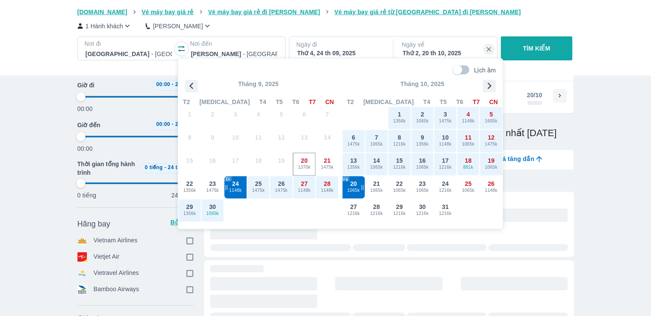
scroll to position [0, 197]
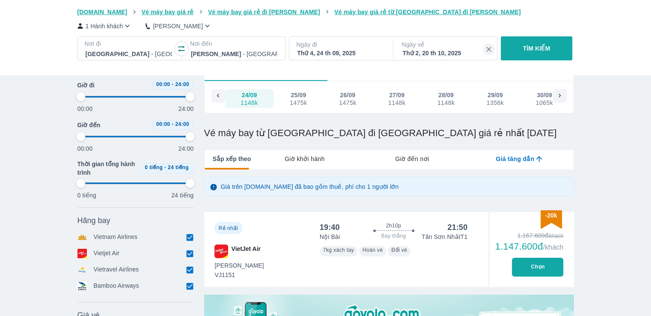
type input "97.9166666666667"
checkbox input "true"
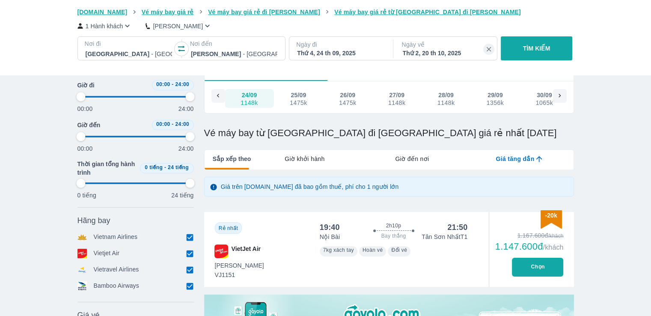
checkbox input "true"
click at [445, 50] on div "Thứ 2, 20 th 10, 2025" at bounding box center [446, 53] width 87 height 9
type input "97.9166666666667"
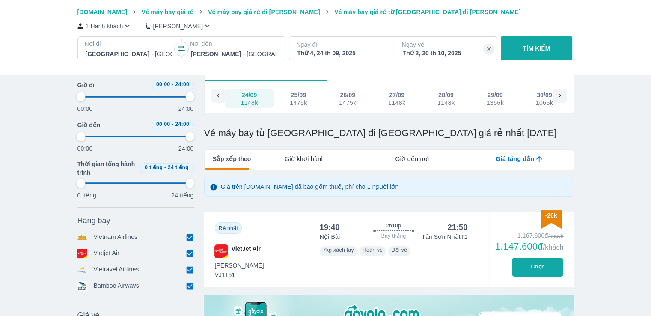
type input "97.9166666666667"
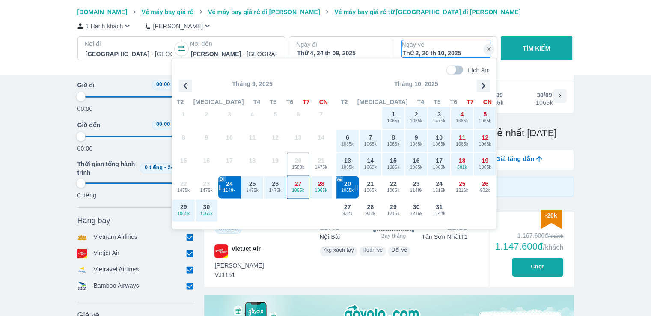
type input "97.9166666666667"
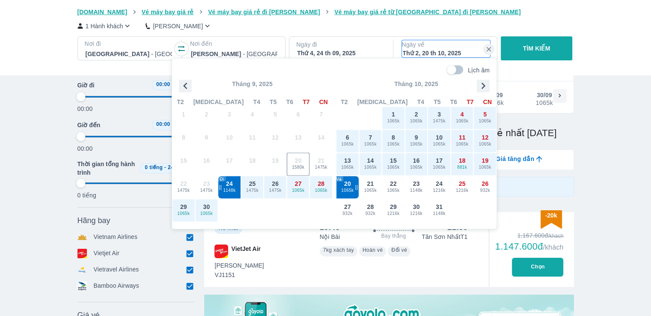
type input "97.9166666666667"
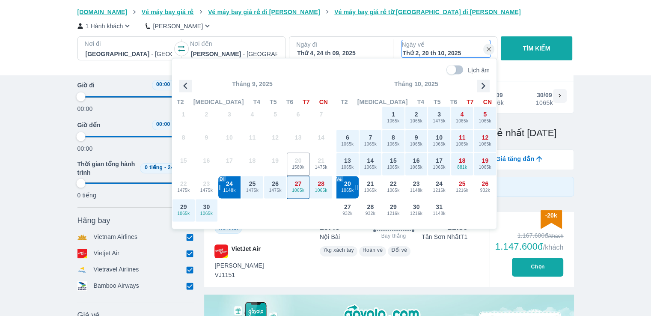
type input "97.9166666666667"
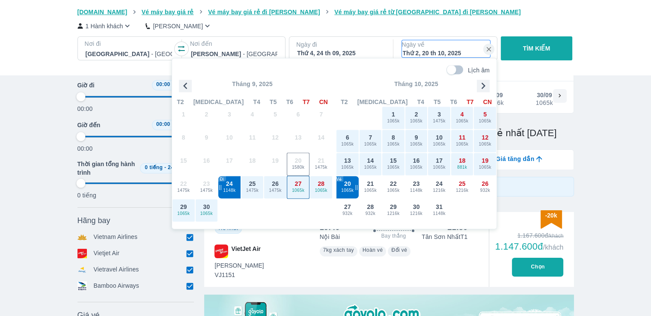
type input "97.9166666666667"
click at [300, 193] on span "1065k" at bounding box center [298, 190] width 22 height 7
type input "97.9166666666667"
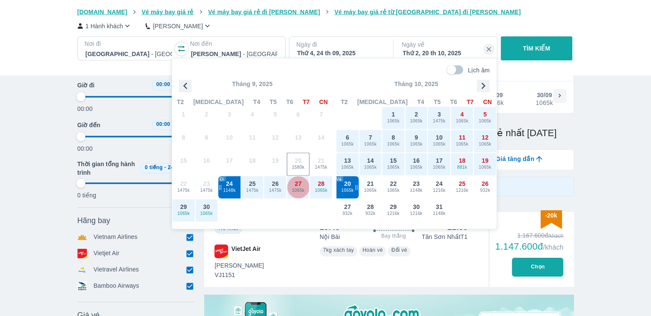
type input "97.9166666666667"
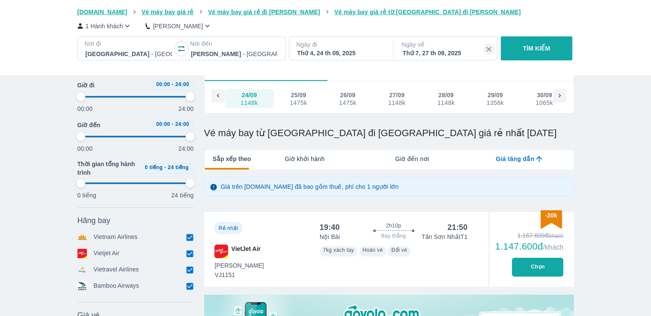
type input "97.9166666666667"
click at [536, 44] on button "TÌM KIẾM" at bounding box center [537, 48] width 72 height 24
type input "97.9166666666667"
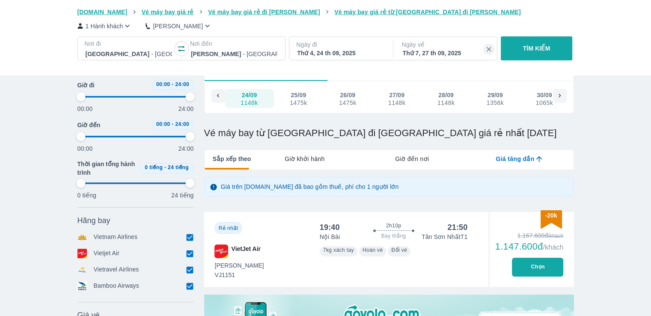
type input "97.9166666666667"
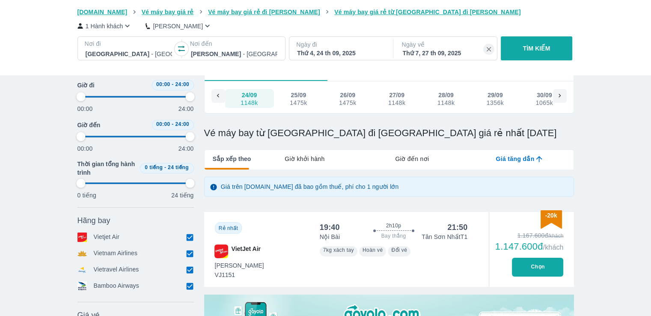
type input "97.9166666666667"
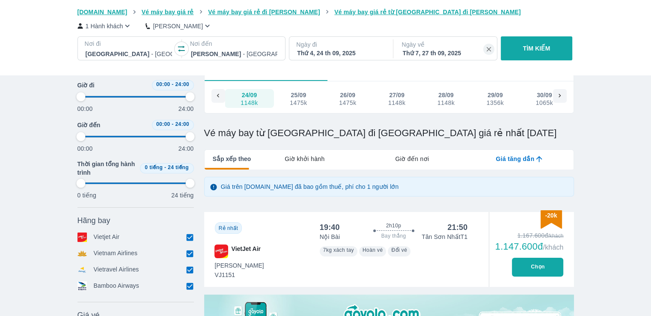
type input "97.9166666666667"
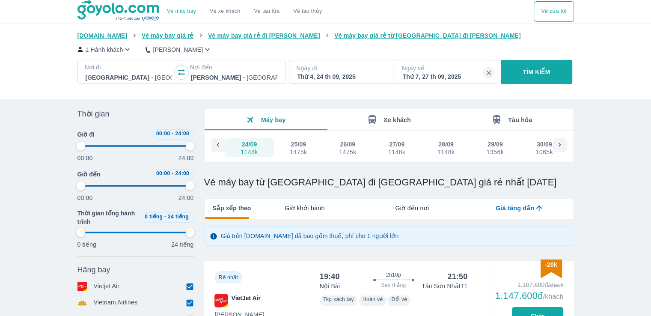
scroll to position [143, 0]
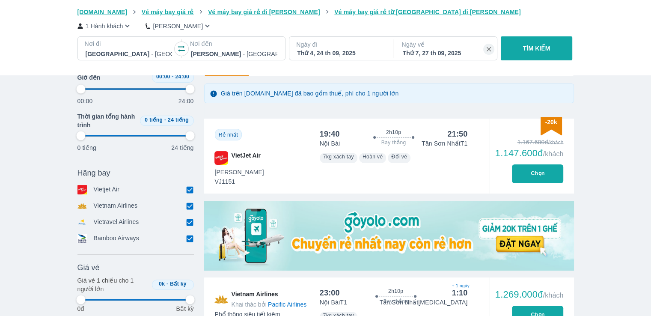
type input "97.9166666666667"
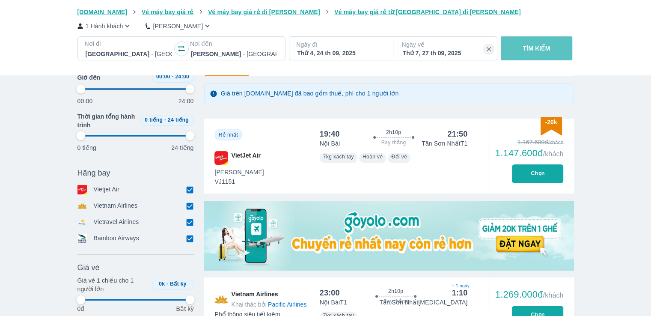
type input "97.9166666666667"
click at [529, 45] on p "TÌM KIẾM" at bounding box center [536, 48] width 27 height 9
type input "97.9166666666667"
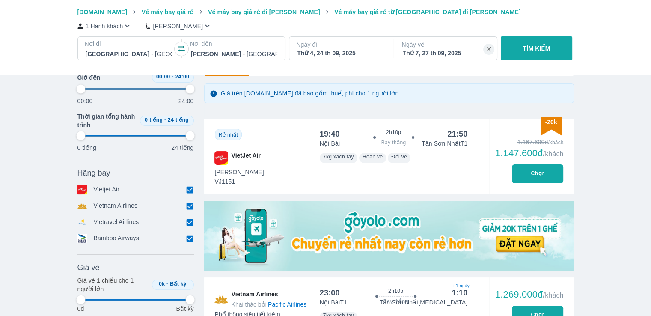
type input "97.9166666666667"
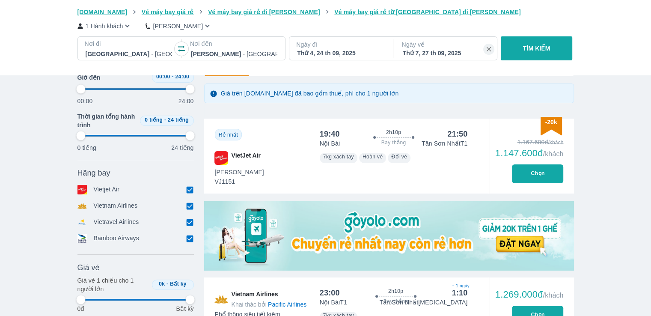
type input "97.9166666666667"
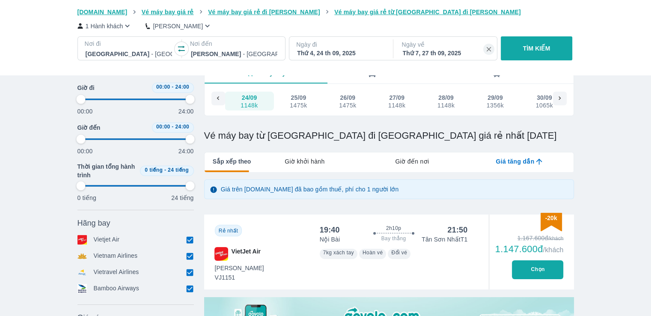
type input "97.9166666666667"
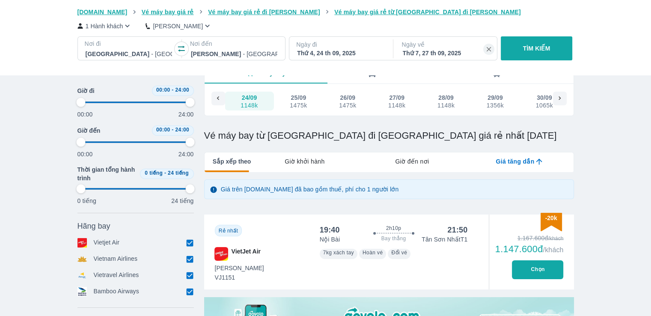
scroll to position [3, 0]
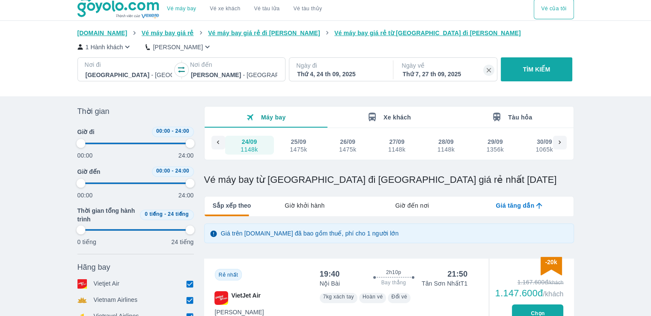
type input "97.9166666666667"
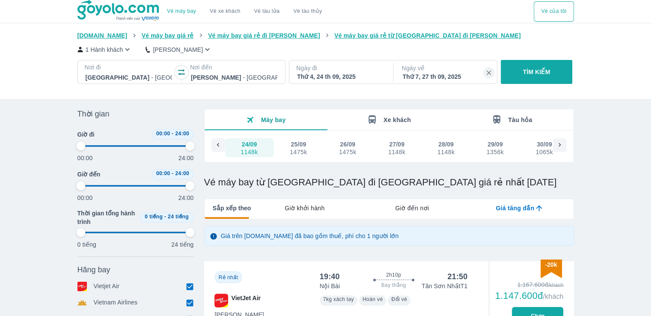
click at [536, 69] on p "TÌM KIẾM" at bounding box center [536, 72] width 27 height 9
type input "97.9166666666667"
click at [536, 69] on p "TÌM KIẾM" at bounding box center [536, 72] width 27 height 9
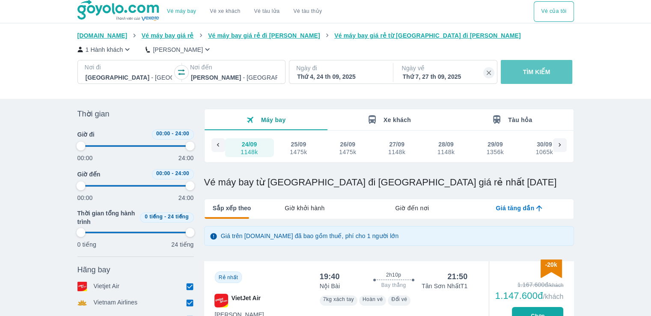
type input "97.9166666666667"
click at [536, 69] on p "TÌM KIẾM" at bounding box center [536, 72] width 27 height 9
type input "97.9166666666667"
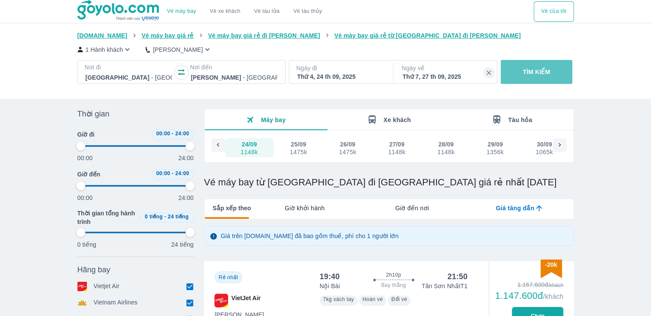
type input "97.9166666666667"
click at [534, 70] on p "TÌM KIẾM" at bounding box center [536, 72] width 27 height 9
type input "97.9166666666667"
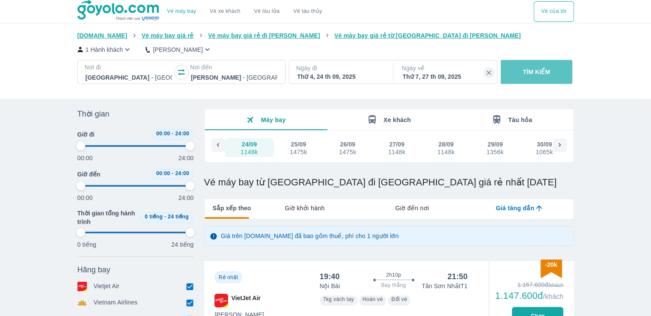
type input "97.9166666666667"
click at [533, 70] on p "TÌM KIẾM" at bounding box center [536, 72] width 27 height 9
type input "97.9166666666667"
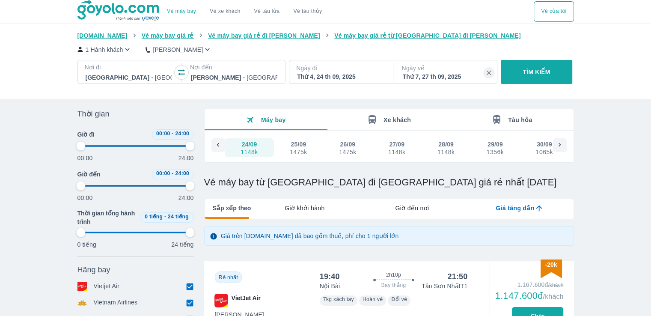
type input "97.9166666666667"
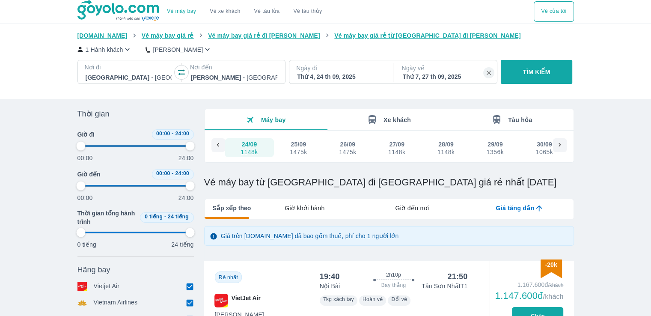
type input "97.9166666666667"
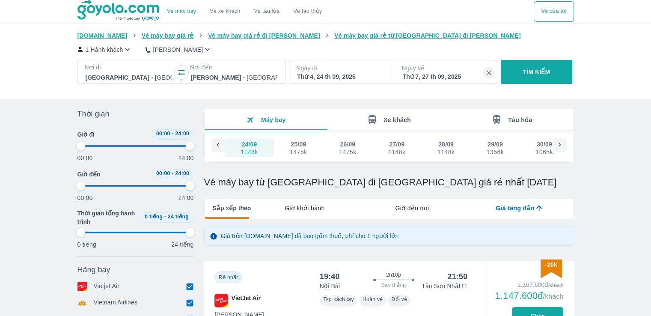
type input "97.9166666666667"
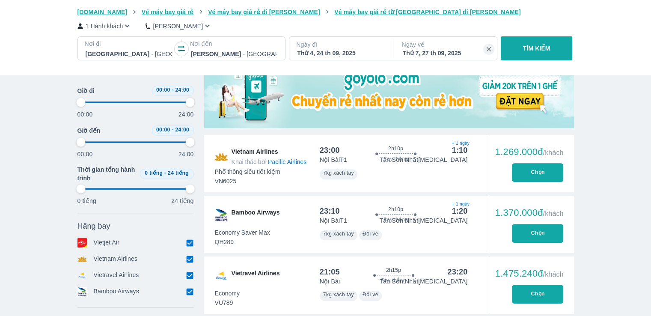
scroll to position [143, 0]
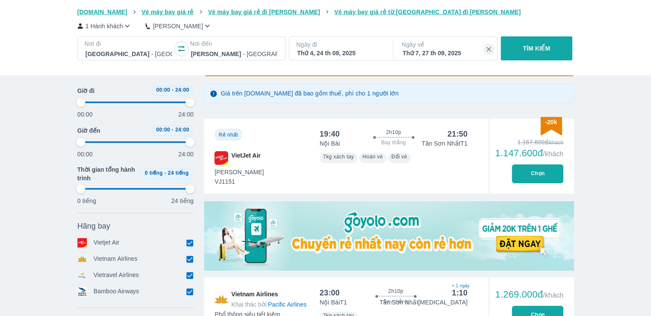
click at [552, 172] on button "Chọn" at bounding box center [537, 173] width 51 height 19
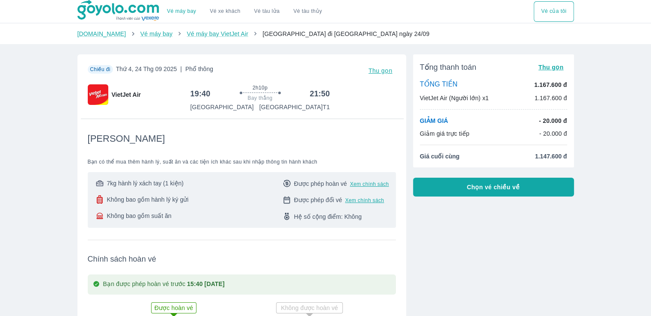
click at [494, 194] on button "Chọn vé chiều về" at bounding box center [493, 187] width 161 height 19
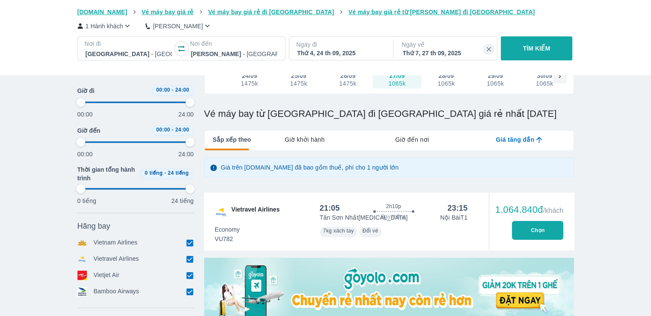
scroll to position [285, 0]
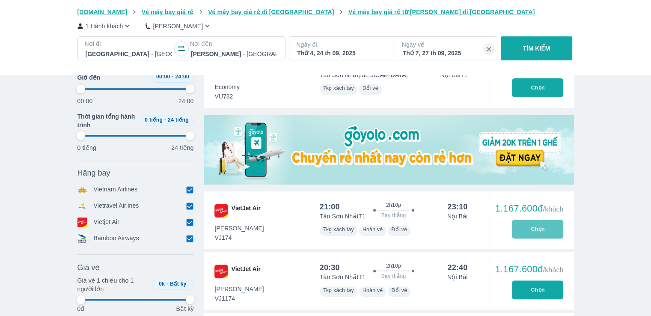
click at [533, 238] on button "Chọn" at bounding box center [537, 229] width 51 height 19
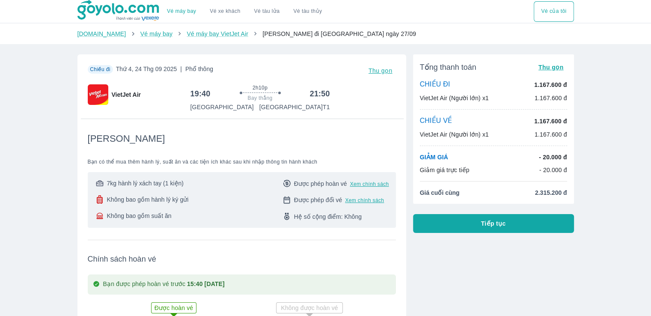
click at [101, 14] on img at bounding box center [119, 10] width 83 height 21
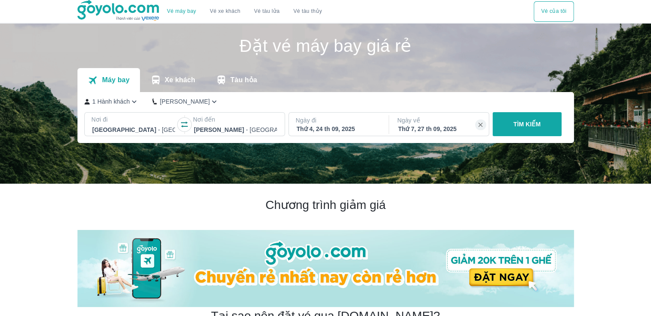
click at [174, 81] on p "Xe khách" at bounding box center [180, 80] width 30 height 9
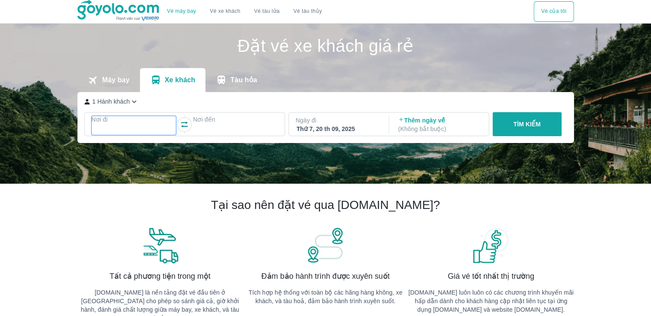
click at [128, 123] on p "Nơi đi" at bounding box center [134, 119] width 85 height 9
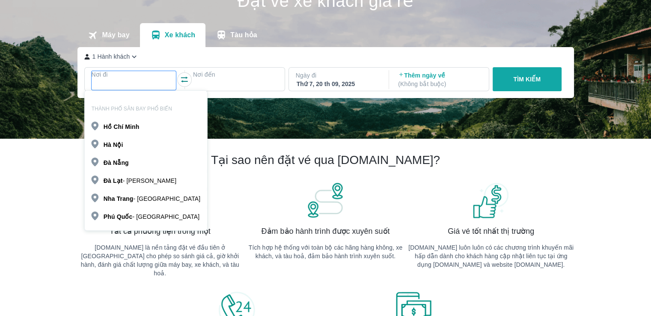
scroll to position [49, 0]
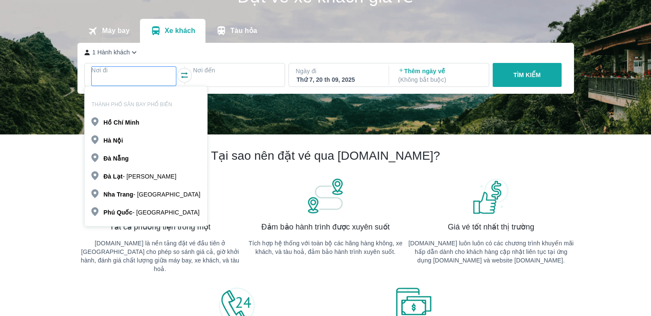
drag, startPoint x: 118, startPoint y: 137, endPoint x: 124, endPoint y: 135, distance: 6.1
click at [118, 137] on b "Nội" at bounding box center [118, 140] width 10 height 7
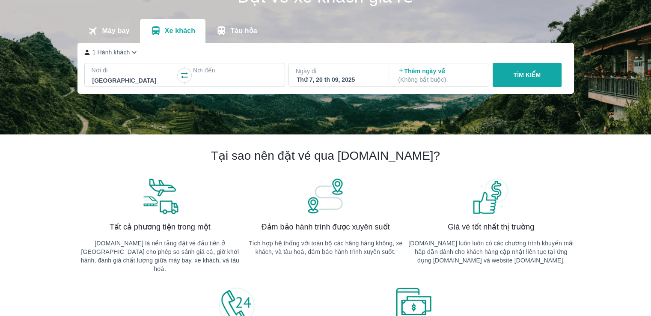
click at [215, 75] on div at bounding box center [235, 81] width 85 height 12
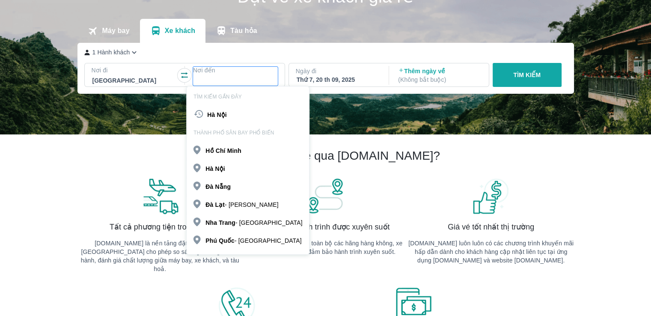
click at [218, 149] on b "Chí" at bounding box center [221, 150] width 10 height 7
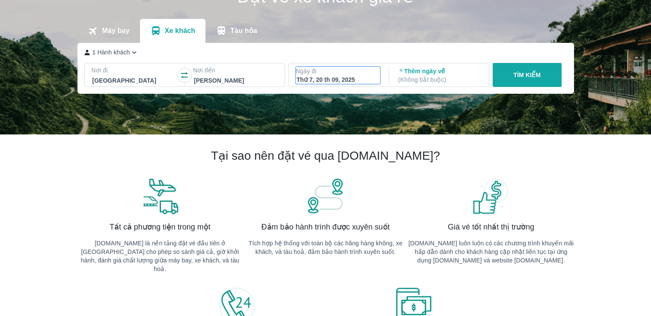
click at [324, 78] on div "Thứ 7, 20 th 09, 2025" at bounding box center [338, 79] width 83 height 9
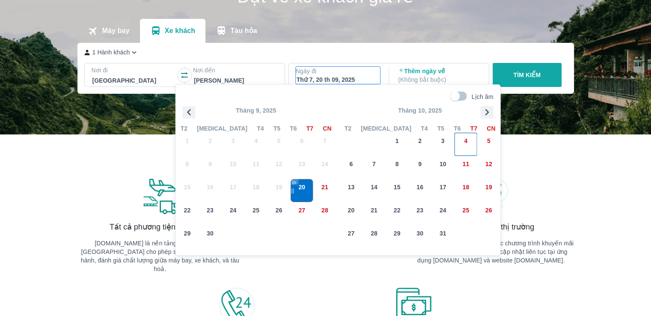
click at [470, 142] on div "4" at bounding box center [466, 144] width 22 height 22
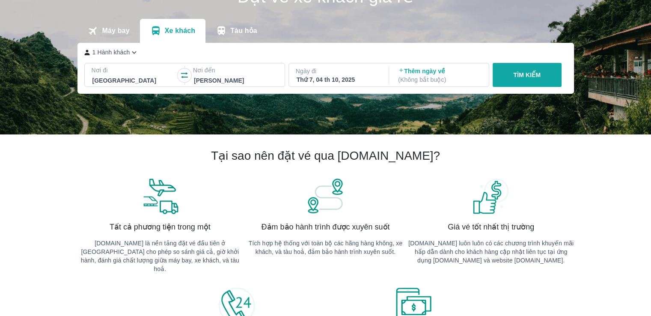
click at [431, 78] on p "( Không bắt buộc )" at bounding box center [439, 79] width 83 height 9
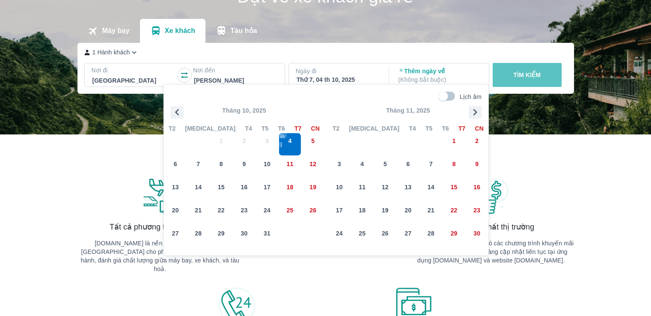
click at [513, 71] on button "TÌM KIẾM" at bounding box center [527, 75] width 69 height 24
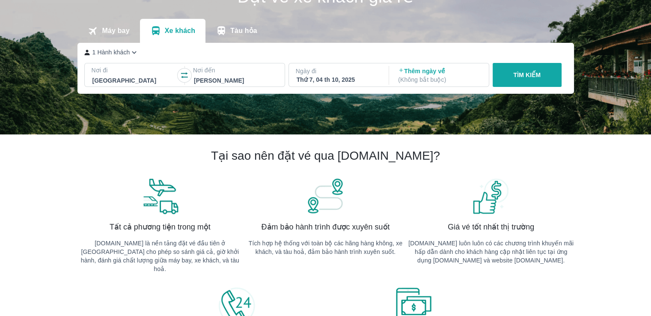
click at [540, 79] on p "TÌM KIẾM" at bounding box center [526, 75] width 27 height 9
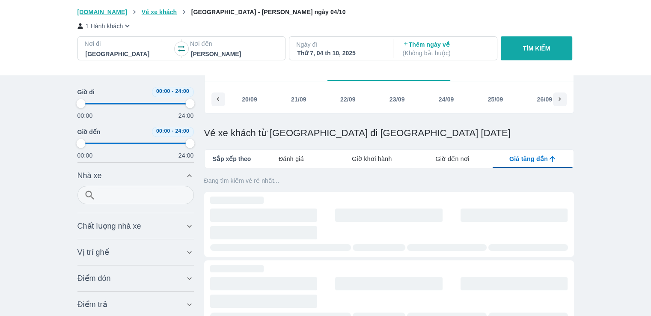
scroll to position [1, 0]
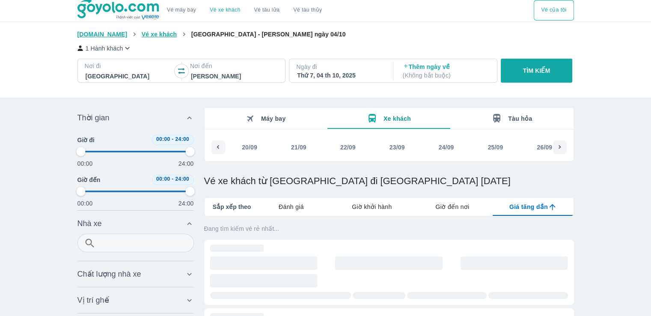
type input "97.9166666666667"
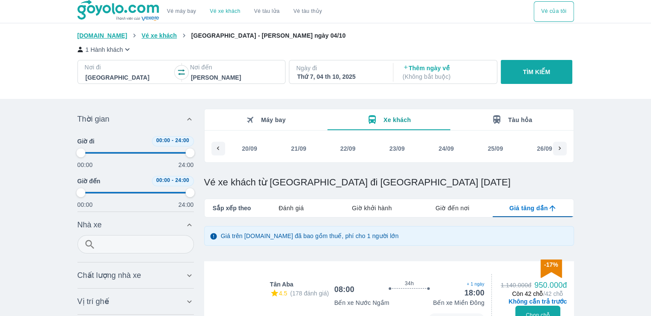
type input "97.9166666666667"
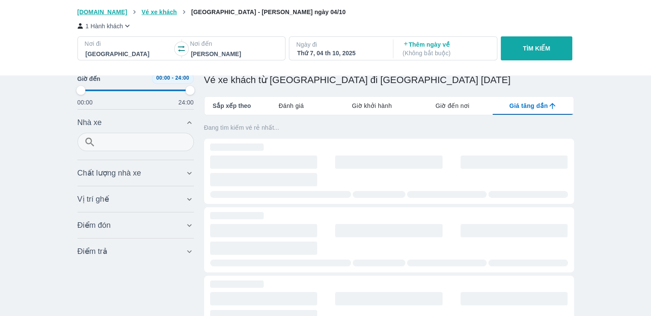
scroll to position [143, 0]
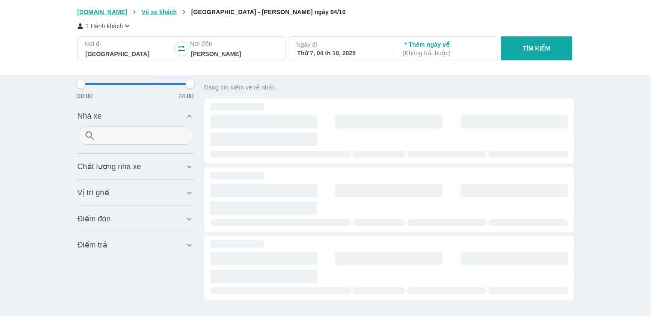
type input "97.9166666666667"
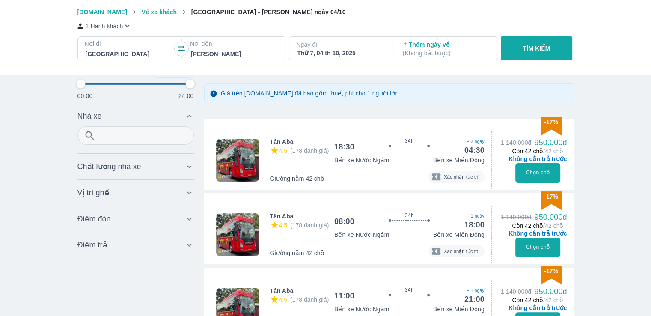
click at [331, 204] on div "-17% Tân Aba 4.5 (178 đánh giá) 08:00 34h Bay thẳng + 1 ngày 18:00 Bến xe Nước …" at bounding box center [389, 228] width 370 height 71
click at [443, 250] on span "Xác nhận tức thì" at bounding box center [462, 252] width 41 height 8
click at [555, 250] on button "Chọn chỗ" at bounding box center [538, 248] width 45 height 20
type input "97.9166666666667"
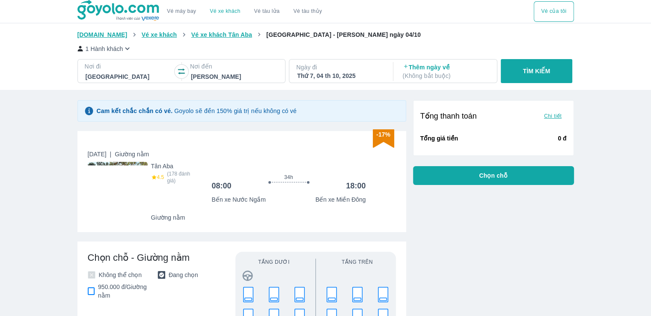
click at [113, 185] on img at bounding box center [118, 192] width 60 height 60
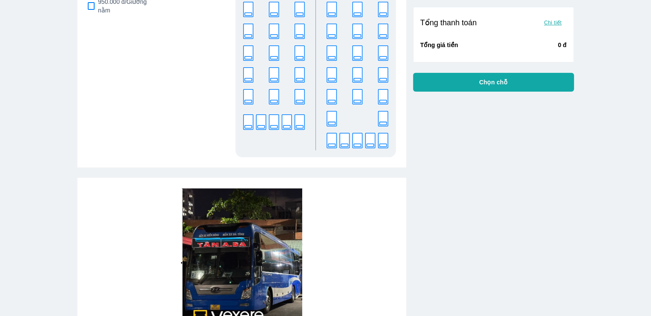
scroll to position [428, 0]
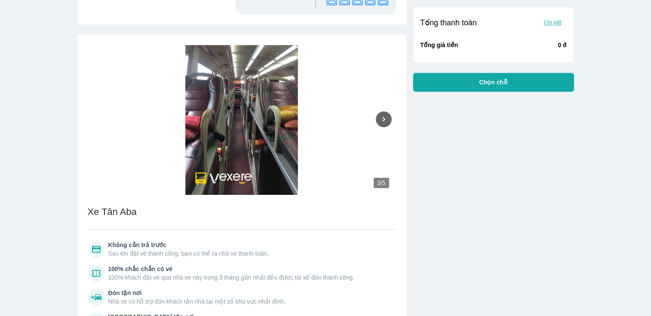
click at [386, 122] on icon "Next" at bounding box center [383, 119] width 9 height 9
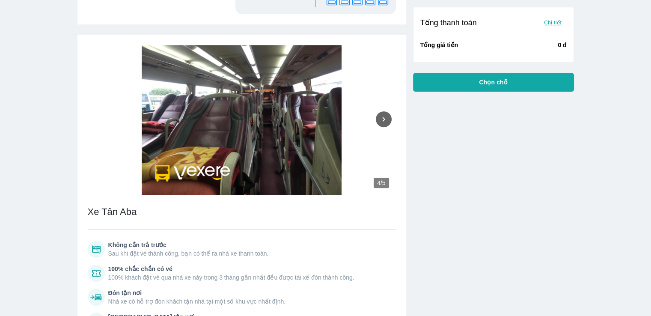
click at [386, 122] on icon "Next" at bounding box center [383, 119] width 9 height 9
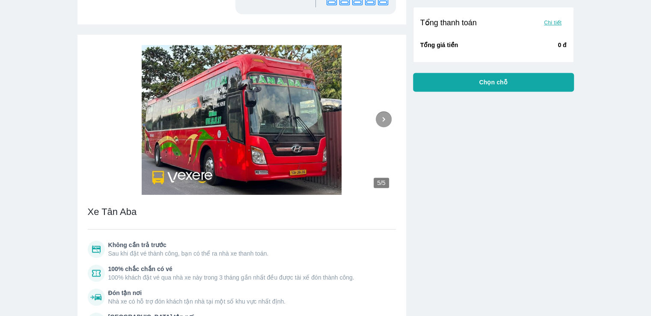
click at [386, 122] on icon "Next" at bounding box center [383, 119] width 9 height 9
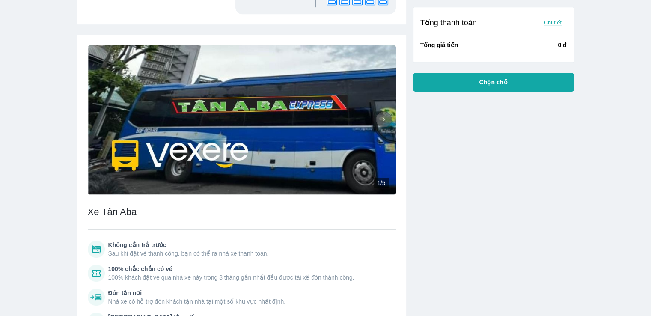
click at [386, 122] on icon "Next" at bounding box center [383, 119] width 9 height 9
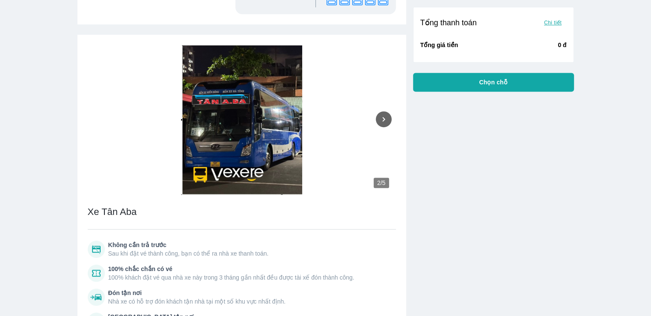
click at [386, 122] on icon "Next" at bounding box center [383, 119] width 9 height 9
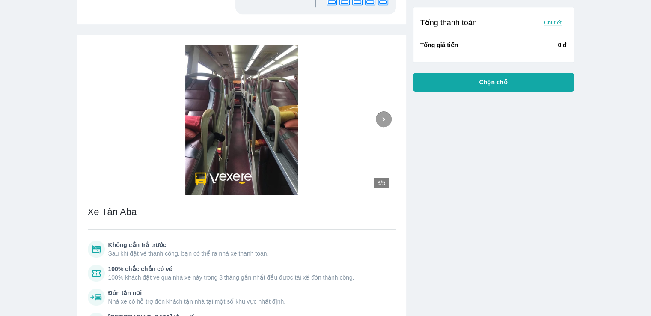
click at [386, 122] on icon "Next" at bounding box center [383, 119] width 9 height 9
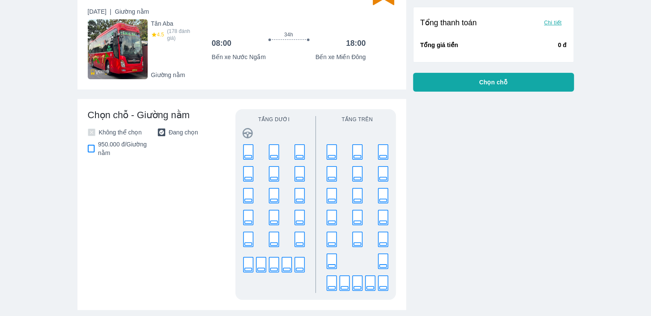
scroll to position [0, 0]
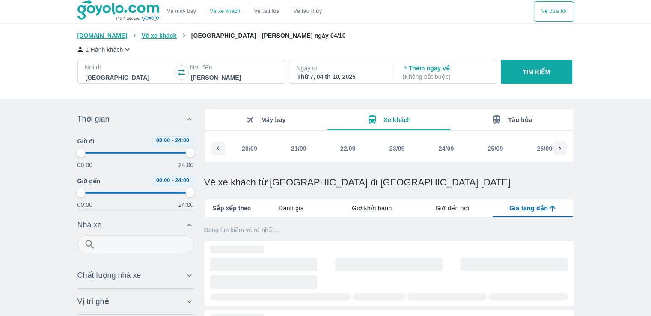
scroll to position [0, 0]
type input "97.9166666666667"
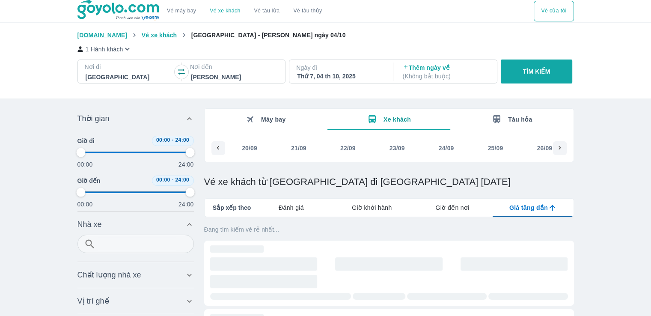
type input "97.9166666666667"
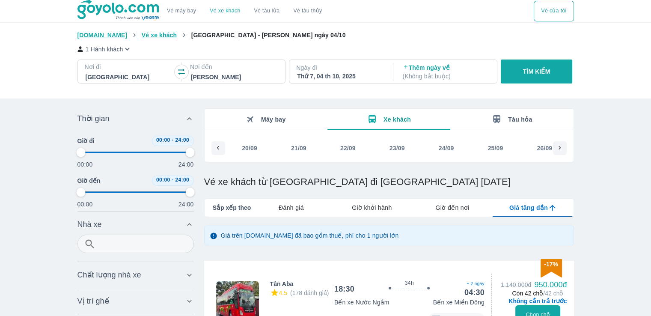
scroll to position [0, 444]
type input "97.9166666666667"
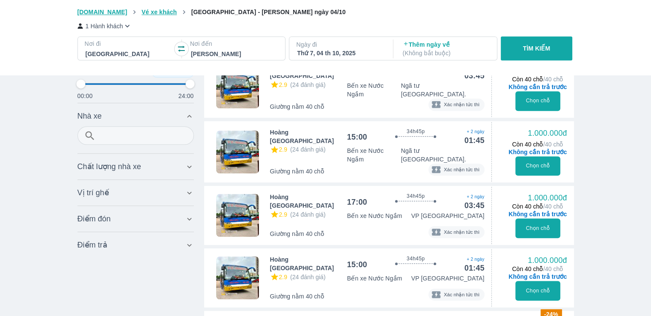
scroll to position [286, 0]
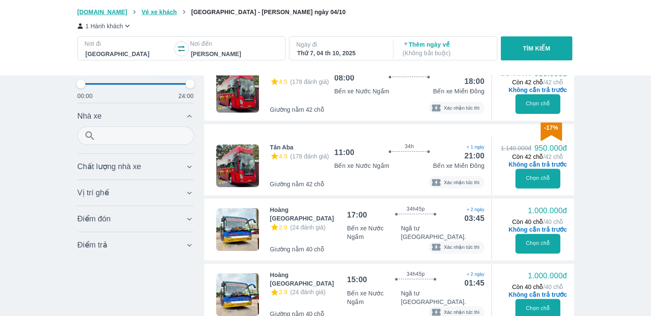
click at [144, 196] on div "Vị trí ghế Bỏ lọc" at bounding box center [131, 193] width 107 height 10
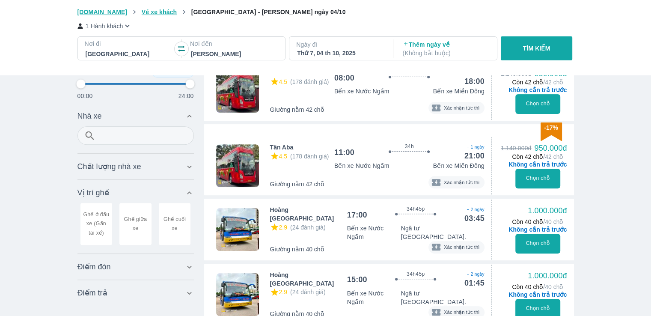
click at [43, 204] on div "Vé xe khách từ [GEOGRAPHIC_DATA] đi [GEOGRAPHIC_DATA] giá rẻ nhất [DATE] Vé máy…" at bounding box center [325, 237] width 651 height 1046
click at [169, 176] on div "Chất lượng nhà xe Bỏ lọc" at bounding box center [136, 166] width 116 height 21
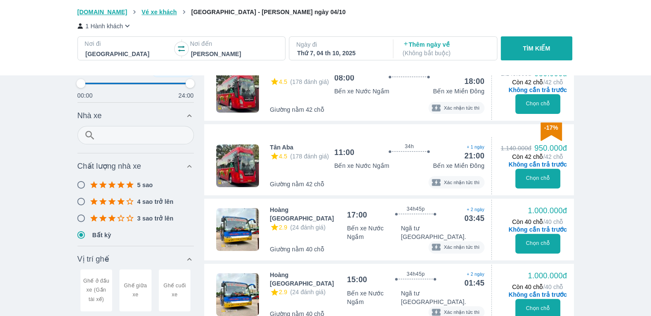
click at [80, 185] on input "5 sao" at bounding box center [81, 184] width 17 height 17
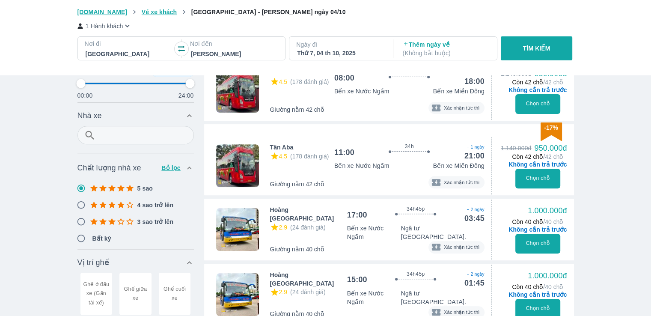
type input "97.9166666666667"
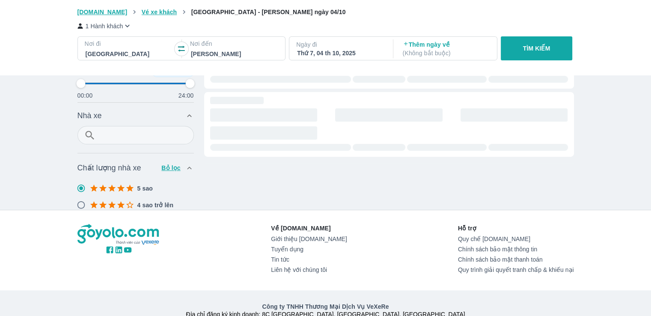
type input "97.9166666666667"
click at [174, 168] on p "Bỏ lọc" at bounding box center [171, 168] width 21 height 9
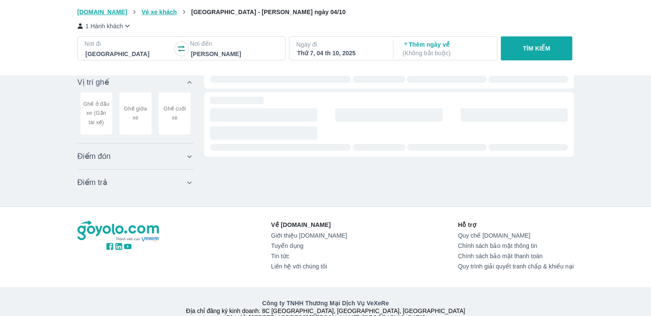
type input "97.9166666666667"
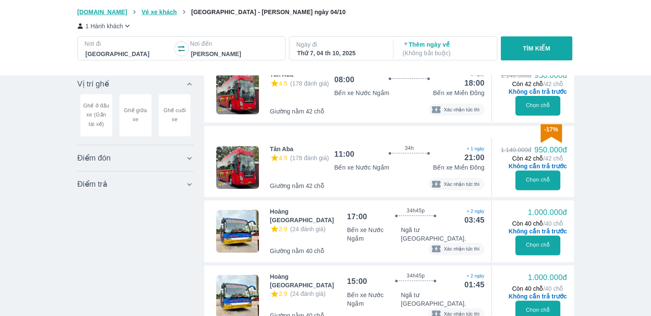
type input "97.9166666666667"
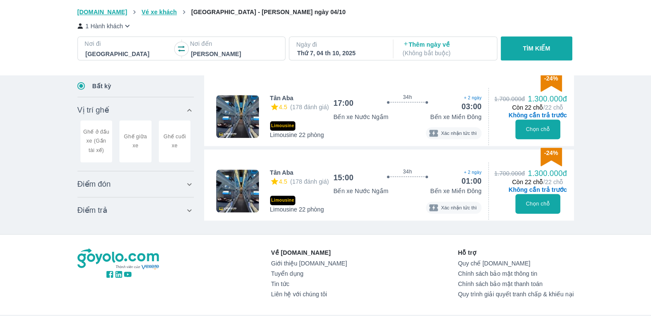
scroll to position [665, 0]
click at [240, 195] on img at bounding box center [237, 190] width 43 height 43
click at [546, 206] on button "Chọn chỗ" at bounding box center [538, 204] width 45 height 20
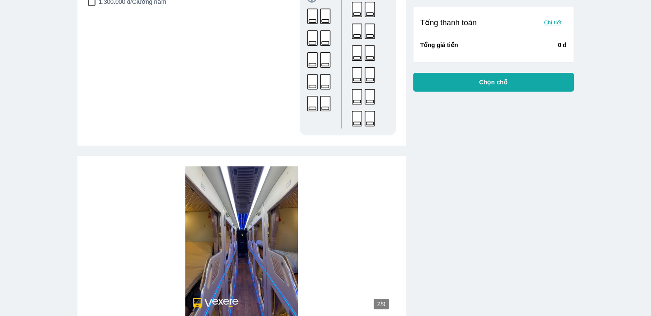
scroll to position [428, 0]
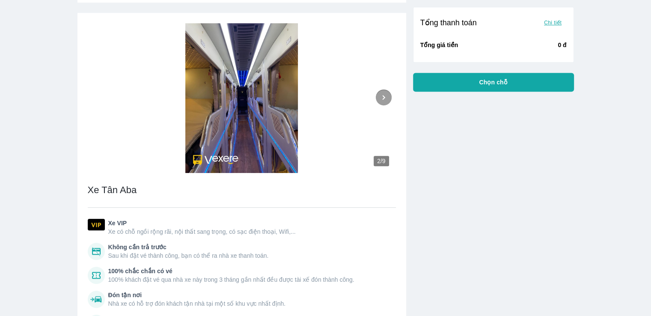
click at [384, 100] on icon "Next" at bounding box center [383, 97] width 9 height 9
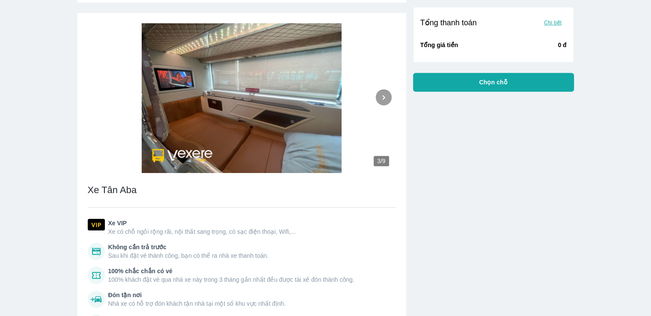
click at [384, 100] on icon "Next" at bounding box center [383, 97] width 9 height 9
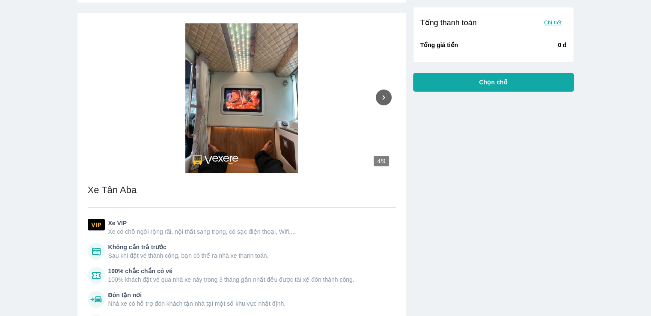
click at [384, 100] on icon "Next" at bounding box center [383, 97] width 9 height 9
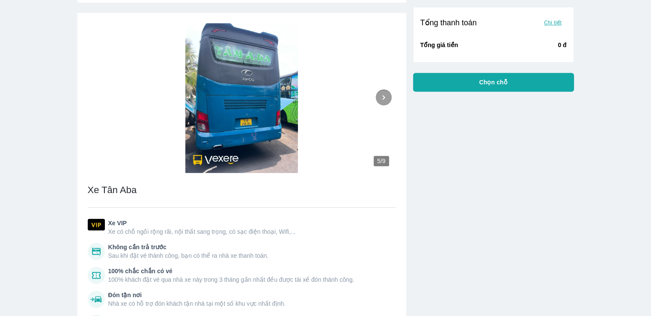
click at [384, 100] on icon "Next" at bounding box center [383, 97] width 9 height 9
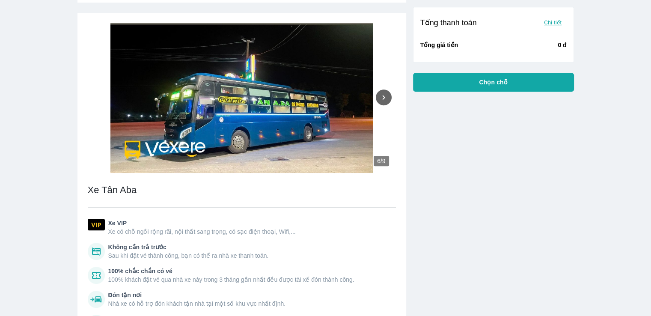
click at [384, 100] on icon "Next" at bounding box center [383, 97] width 9 height 9
